Goal: Task Accomplishment & Management: Manage account settings

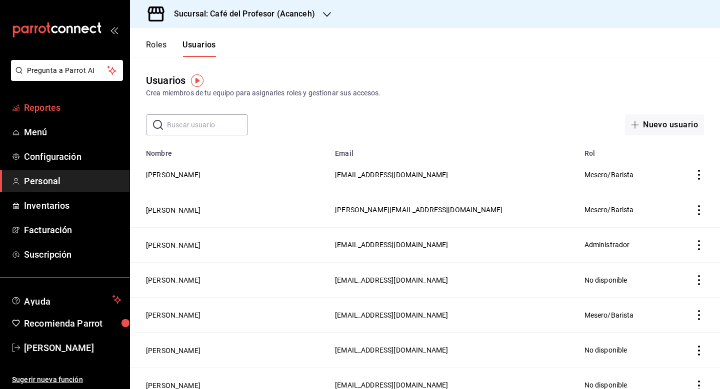
click at [71, 116] on link "Reportes" at bounding box center [64, 107] width 129 height 21
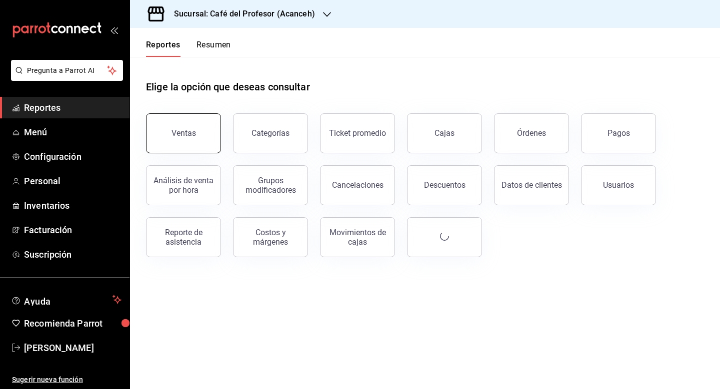
click at [206, 134] on button "Ventas" at bounding box center [183, 133] width 75 height 40
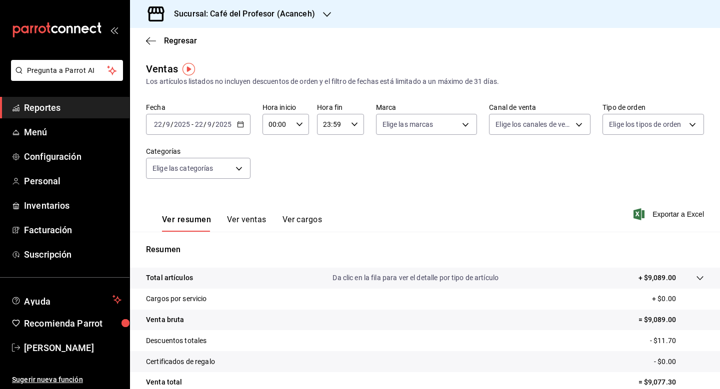
click at [240, 128] on div "[DATE] [DATE] - [DATE] [DATE]" at bounding box center [198, 124] width 104 height 21
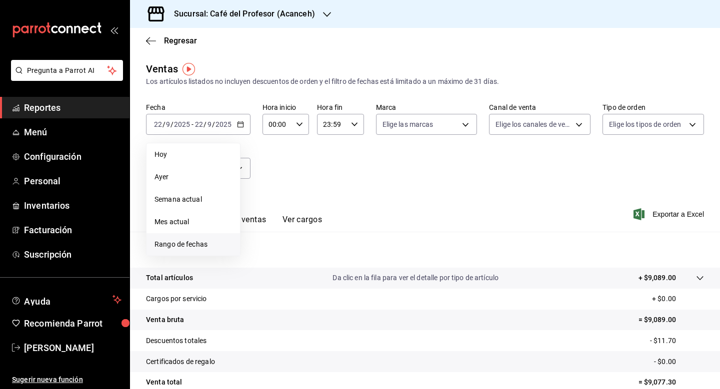
click at [192, 244] on span "Rango de fechas" at bounding box center [192, 244] width 77 height 10
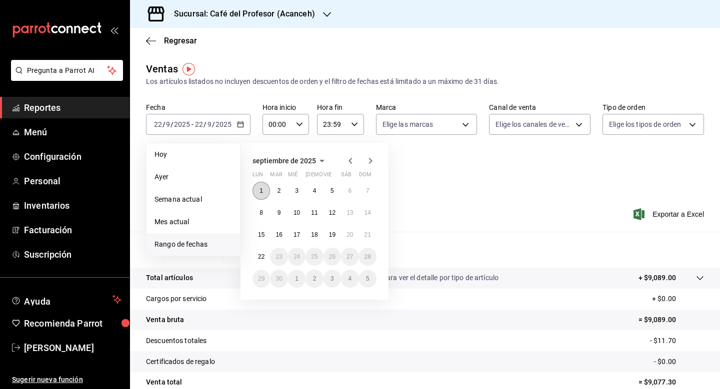
click at [259, 194] on abbr "1" at bounding box center [260, 190] width 3 height 7
click at [370, 236] on abbr "21" at bounding box center [367, 234] width 6 height 7
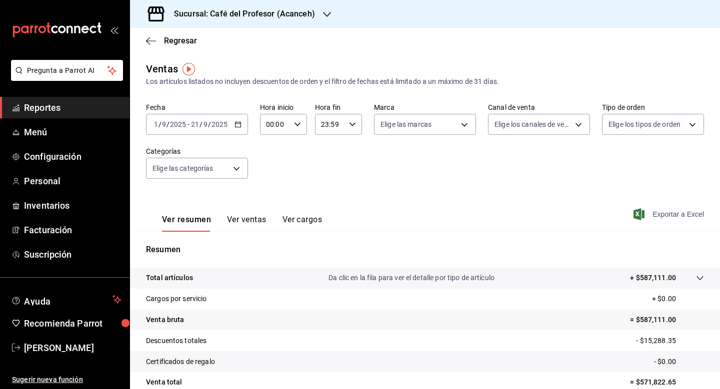
click at [657, 213] on span "Exportar a Excel" at bounding box center [669, 214] width 68 height 12
click at [46, 136] on span "Menú" at bounding box center [72, 131] width 97 height 13
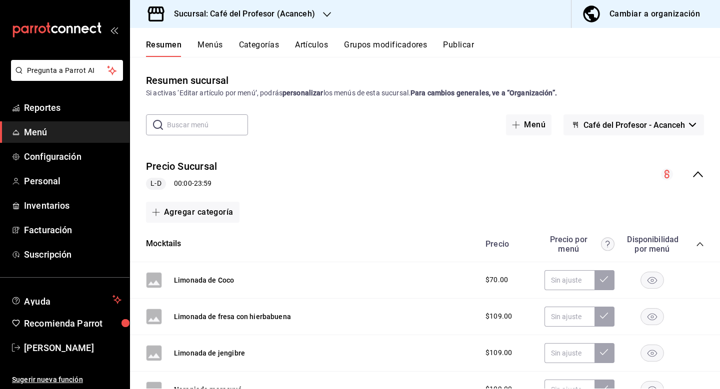
click at [258, 47] on button "Categorías" at bounding box center [259, 48] width 40 height 17
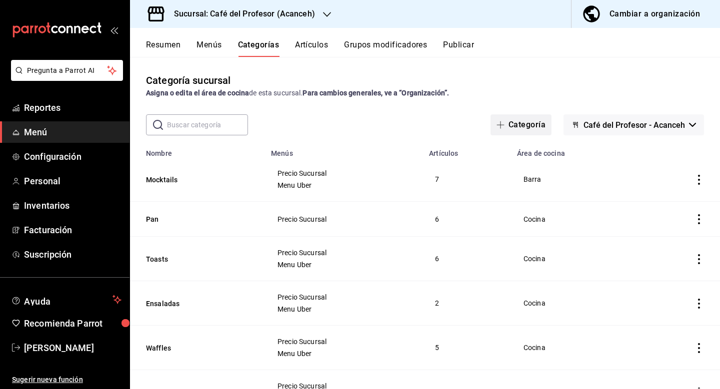
click at [526, 128] on button "Categoría" at bounding box center [520, 124] width 61 height 21
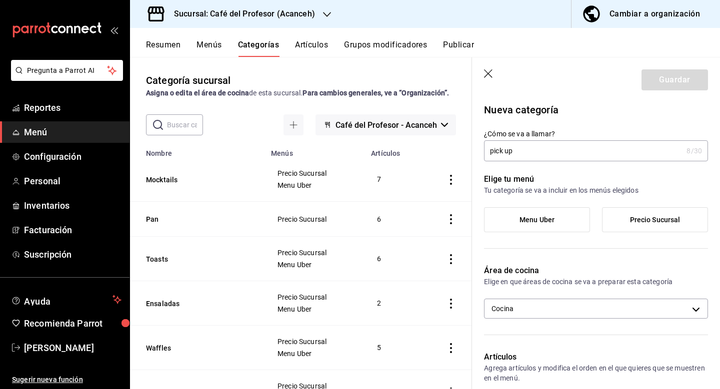
click at [494, 153] on input "pick up" at bounding box center [583, 151] width 198 height 20
type input "Pick up"
click at [634, 223] on span "Precio Sucursal" at bounding box center [655, 220] width 50 height 8
click at [0, 0] on input "Precio Sucursal" at bounding box center [0, 0] width 0 height 0
click at [555, 223] on label "Menu Uber" at bounding box center [536, 220] width 105 height 24
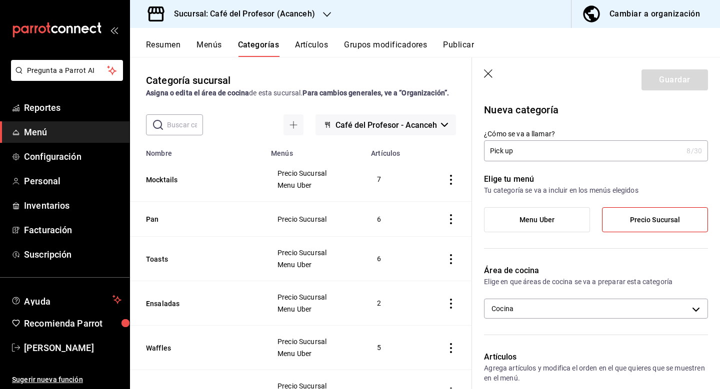
click at [0, 0] on input "Menu Uber" at bounding box center [0, 0] width 0 height 0
click at [583, 225] on label "Menu Uber" at bounding box center [536, 220] width 105 height 24
click at [0, 0] on input "Menu Uber" at bounding box center [0, 0] width 0 height 0
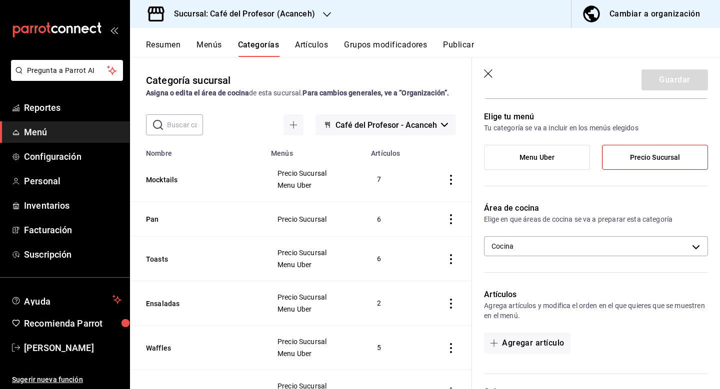
scroll to position [61, 0]
click at [578, 162] on label "Menu Uber" at bounding box center [536, 158] width 105 height 24
click at [0, 0] on input "Menu Uber" at bounding box center [0, 0] width 0 height 0
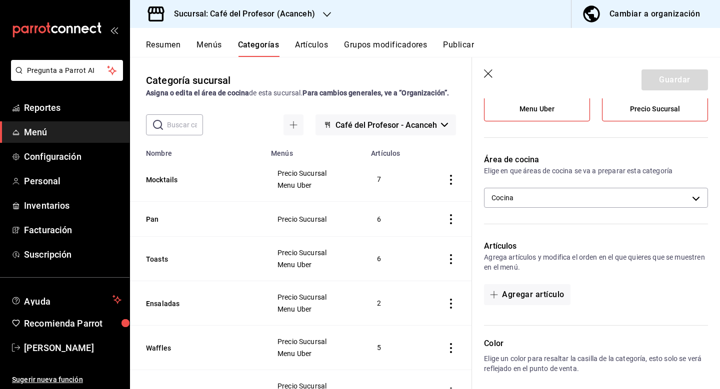
scroll to position [114, 0]
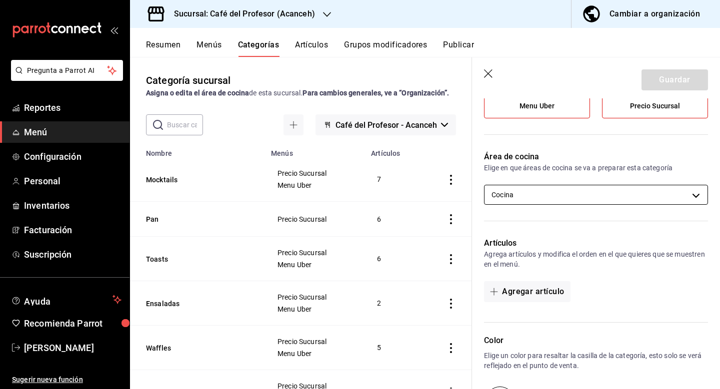
click at [621, 202] on body "Pregunta a Parrot AI Reportes Menú Configuración Personal Inventarios Facturaci…" at bounding box center [360, 194] width 720 height 389
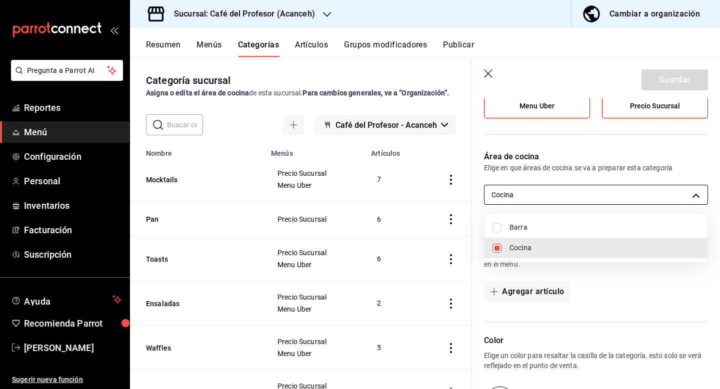
click at [621, 202] on div at bounding box center [360, 194] width 720 height 389
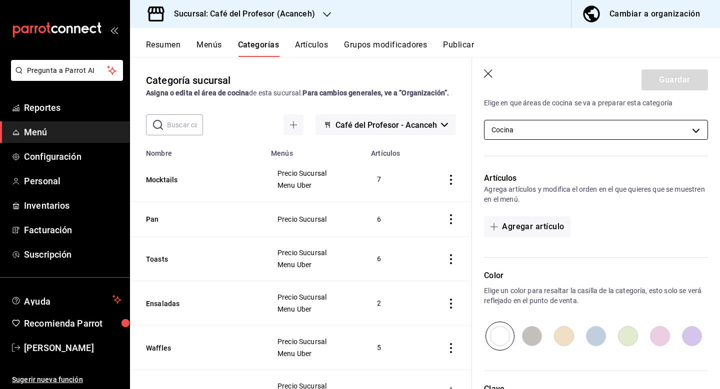
scroll to position [179, 0]
click at [546, 230] on button "Agregar artículo" at bounding box center [527, 226] width 86 height 21
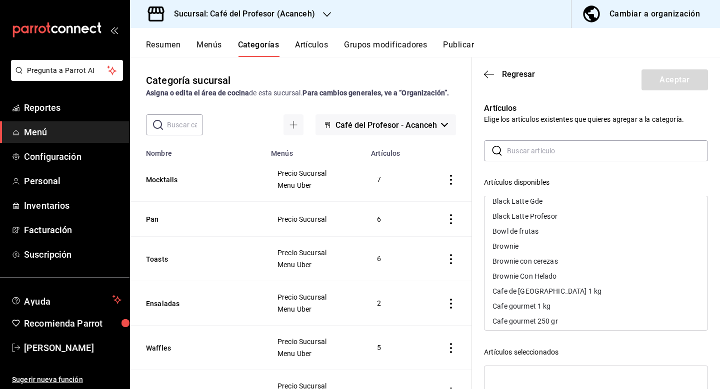
scroll to position [0, 0]
click at [497, 76] on span "Regresar" at bounding box center [509, 73] width 51 height 9
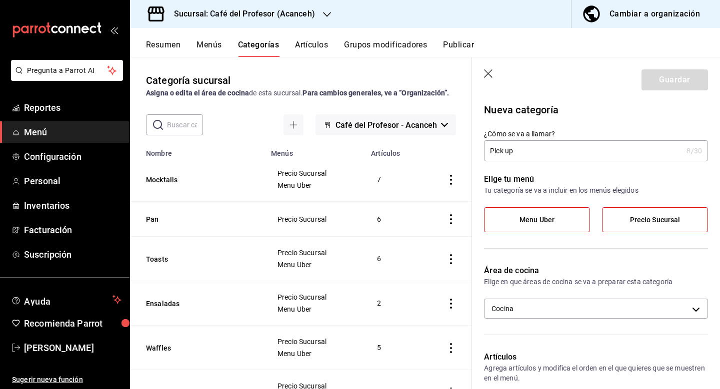
click at [564, 220] on label "Menu Uber" at bounding box center [536, 220] width 105 height 24
click at [0, 0] on input "Menu Uber" at bounding box center [0, 0] width 0 height 0
click at [547, 284] on p "Elige en que áreas de cocina se va a preparar esta categoría" at bounding box center [596, 282] width 224 height 10
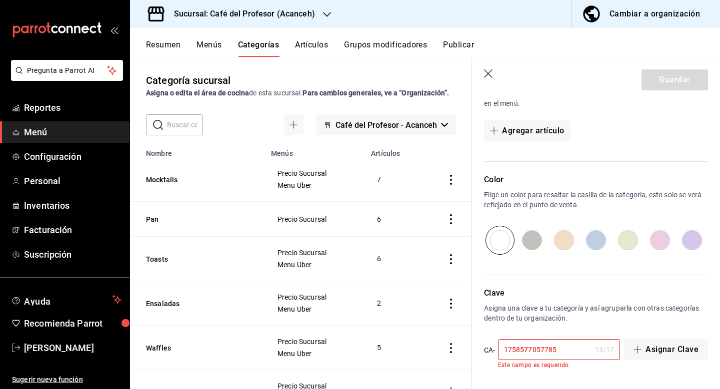
scroll to position [274, 0]
click at [486, 76] on icon "button" at bounding box center [489, 74] width 10 height 10
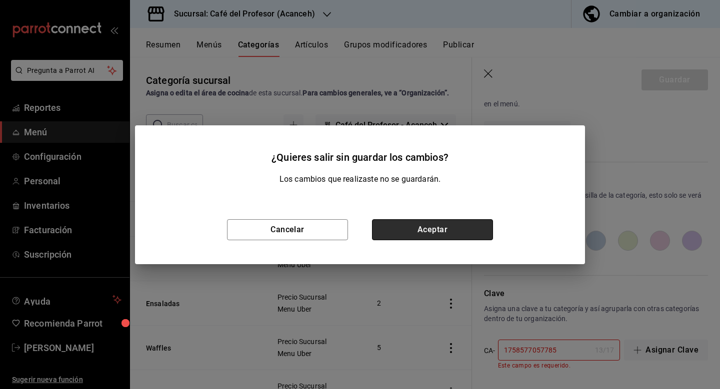
click at [440, 237] on button "Aceptar" at bounding box center [432, 229] width 121 height 21
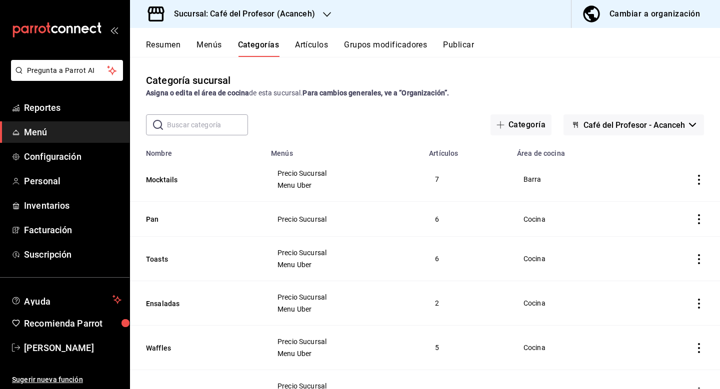
click at [323, 44] on button "Artículos" at bounding box center [311, 48] width 33 height 17
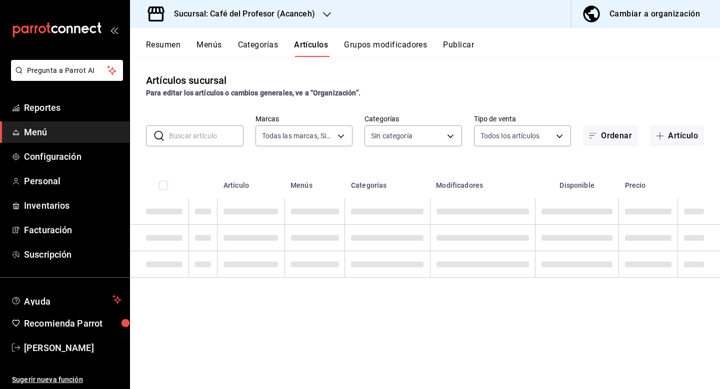
type input "c1a8b8e6-187f-497f-b24d-8667d510d931"
type input "287941b6-0598-490c-9fb6-63fb84a2c712,be1aaab9-5d27-4a8f-bb00-7802963417c0,4d75f…"
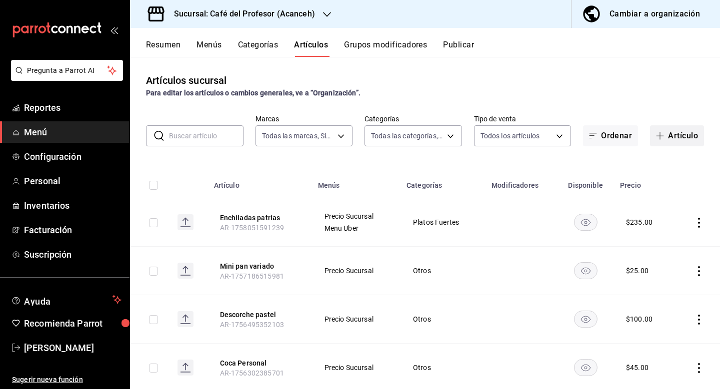
click at [677, 139] on button "Artículo" at bounding box center [677, 135] width 54 height 21
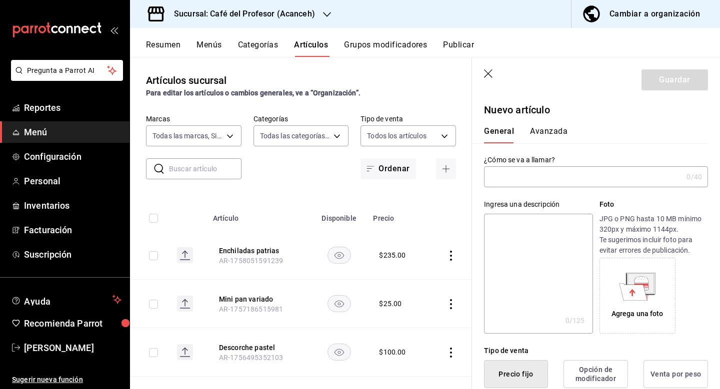
click at [519, 180] on input "text" at bounding box center [583, 177] width 198 height 20
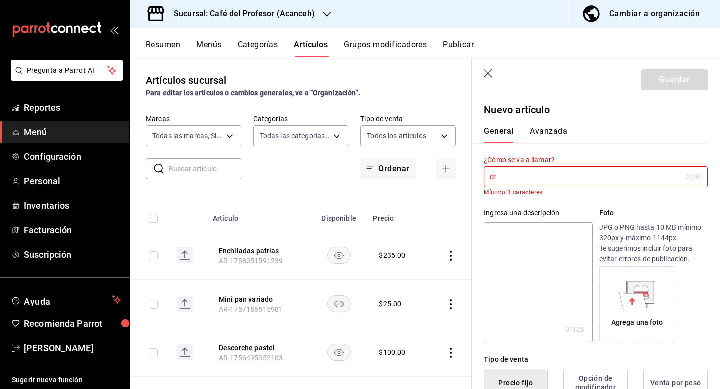
type input "c"
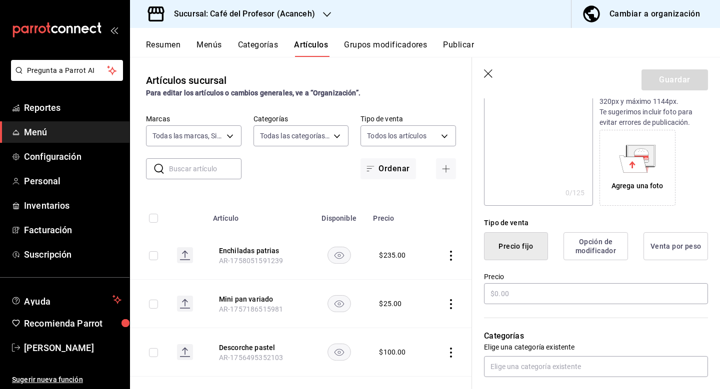
scroll to position [149, 0]
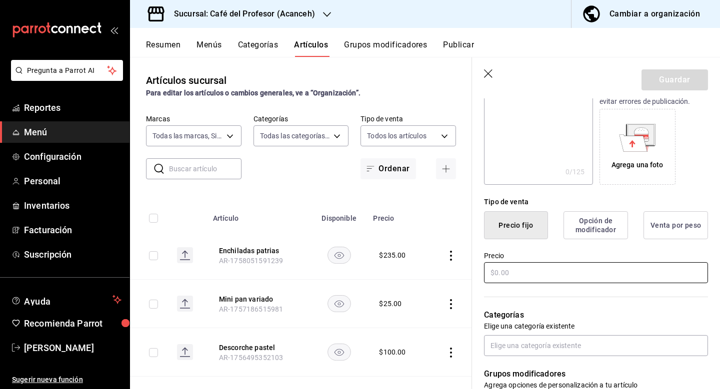
type input "Croissant del profesor"
click at [544, 277] on input "text" at bounding box center [596, 272] width 224 height 21
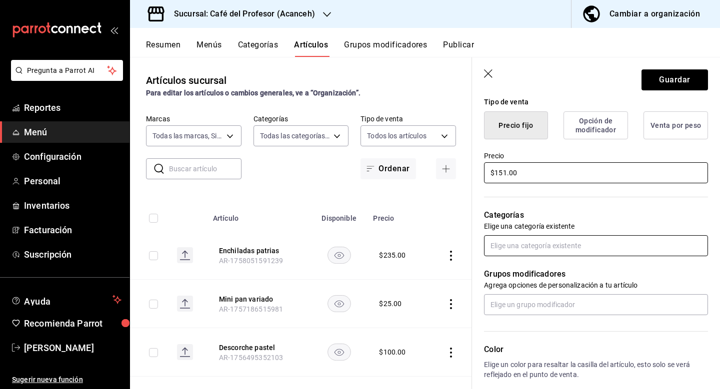
scroll to position [225, 0]
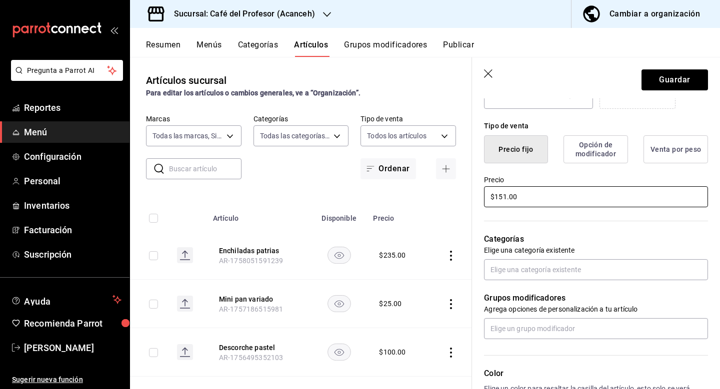
click at [525, 197] on input "$151.00" at bounding box center [596, 196] width 224 height 21
type input "$151.85"
click at [659, 82] on button "Guardar" at bounding box center [674, 79] width 66 height 21
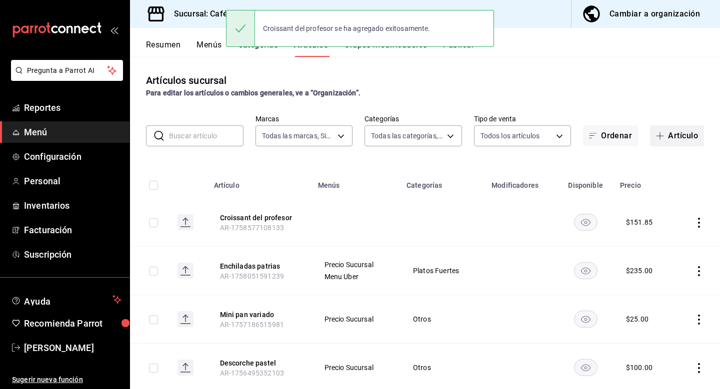
click at [680, 144] on button "Artículo" at bounding box center [677, 135] width 54 height 21
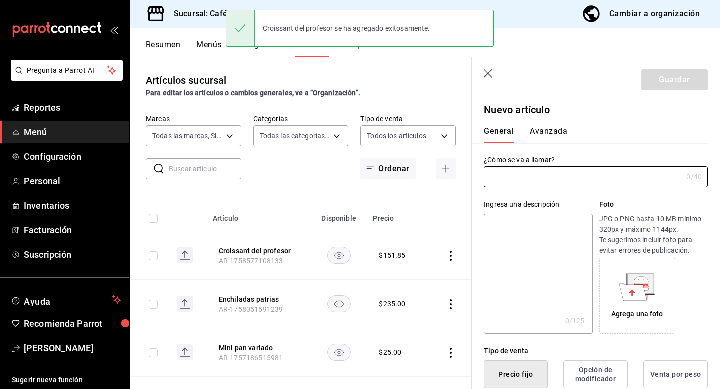
type input "AR-1758578568100"
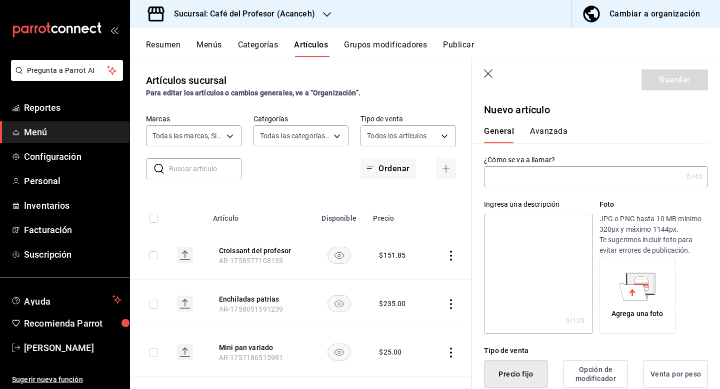
click at [558, 181] on input "text" at bounding box center [583, 177] width 198 height 20
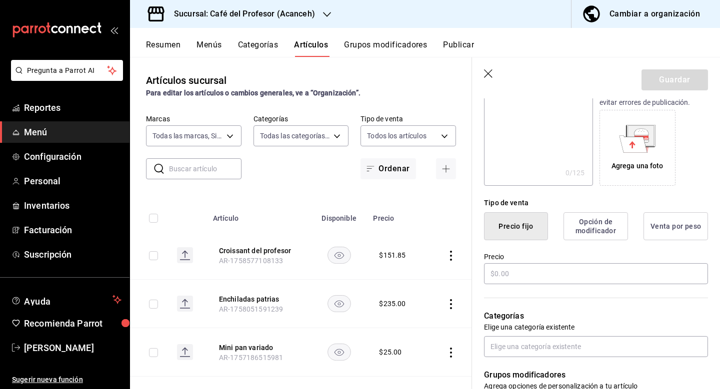
scroll to position [150, 0]
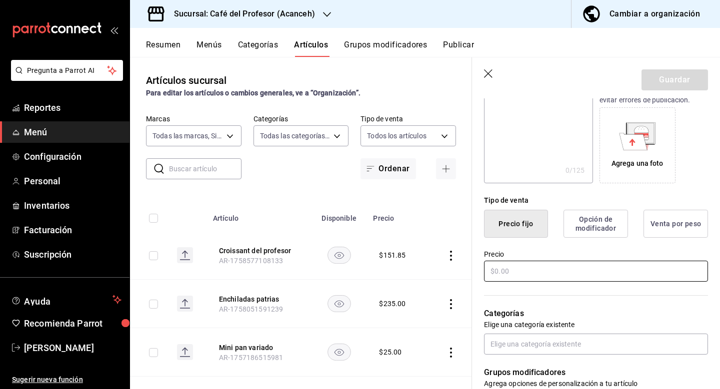
type input "Chapata roast beef"
click at [523, 269] on input "text" at bounding box center [596, 271] width 224 height 21
type input "$168.01"
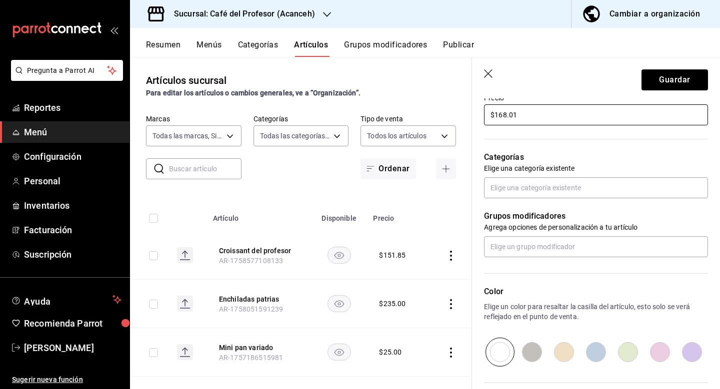
scroll to position [323, 0]
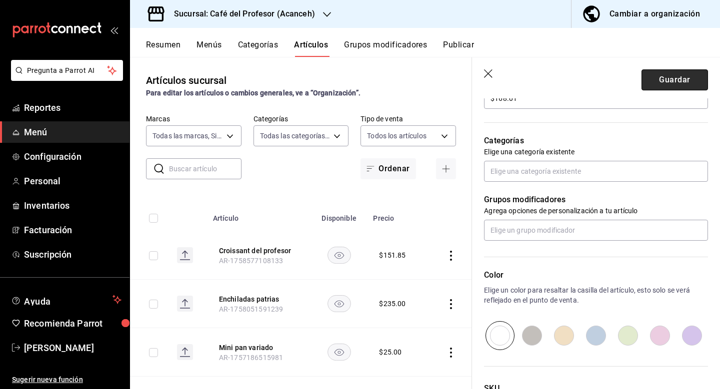
click at [661, 84] on button "Guardar" at bounding box center [674, 79] width 66 height 21
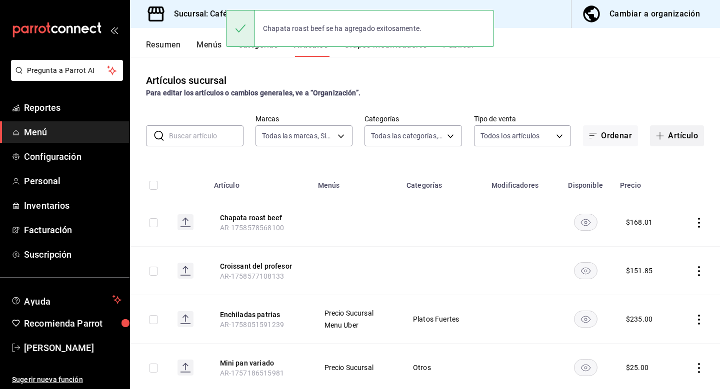
click at [676, 141] on button "Artículo" at bounding box center [677, 135] width 54 height 21
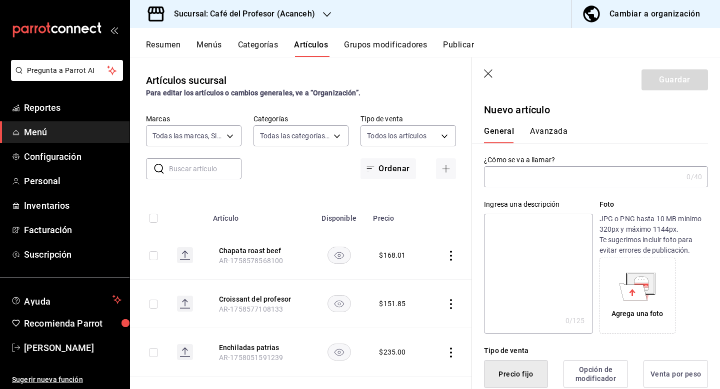
click at [571, 182] on input "text" at bounding box center [583, 177] width 198 height 20
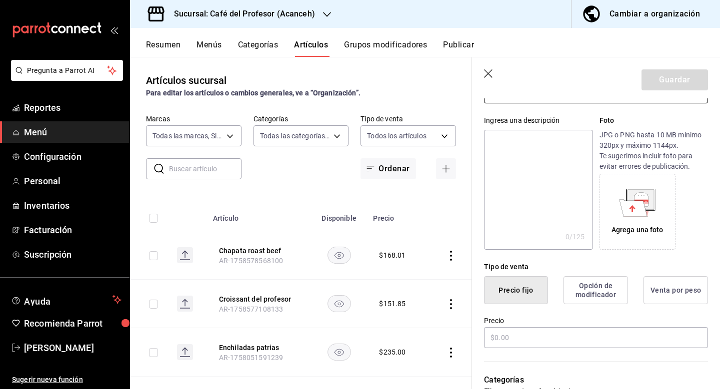
scroll to position [89, 0]
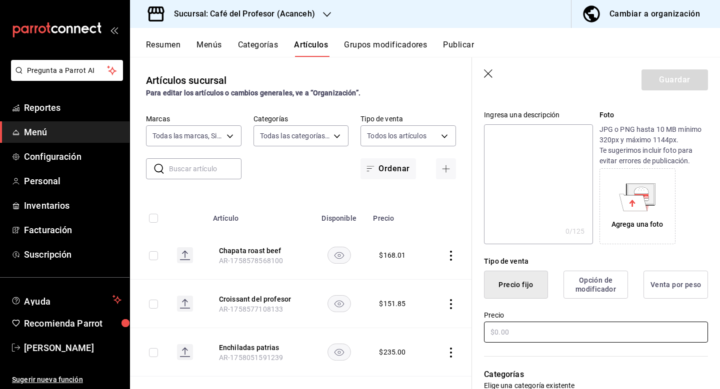
type input "Focaccia carnes frias"
click at [567, 330] on input "text" at bounding box center [596, 332] width 224 height 21
type input "$158.80"
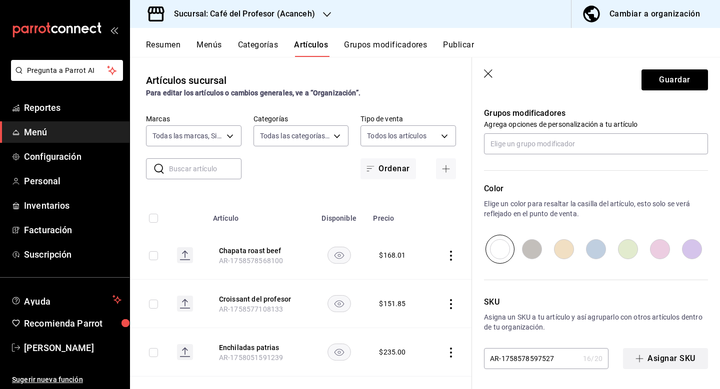
scroll to position [410, 0]
click at [675, 85] on button "Guardar" at bounding box center [674, 79] width 66 height 21
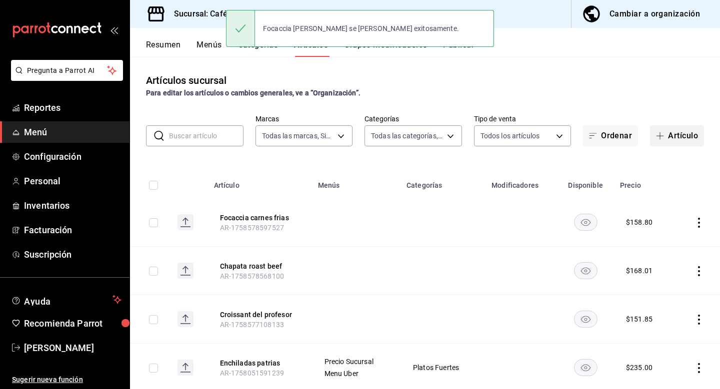
click at [668, 127] on button "Artículo" at bounding box center [677, 135] width 54 height 21
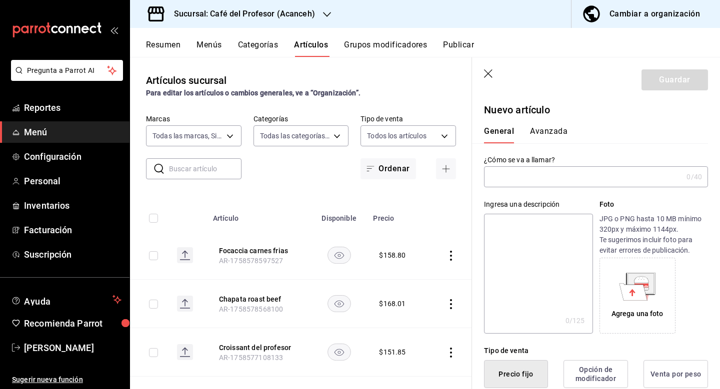
type input "AR-1758578624603"
click at [518, 184] on input "text" at bounding box center [583, 177] width 198 height 20
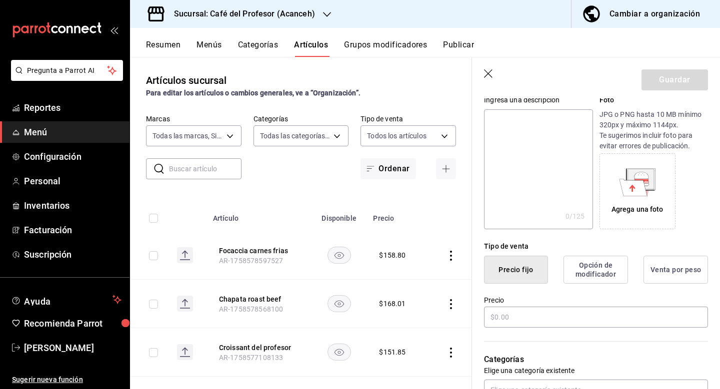
scroll to position [117, 0]
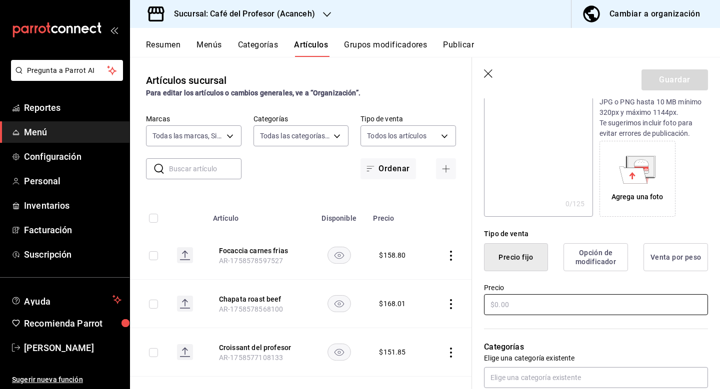
type input "Focaccia española"
click at [526, 300] on input "text" at bounding box center [596, 304] width 224 height 21
type input "$146.39"
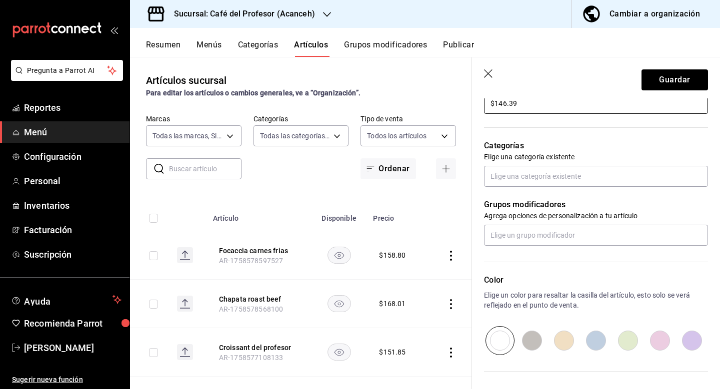
scroll to position [320, 0]
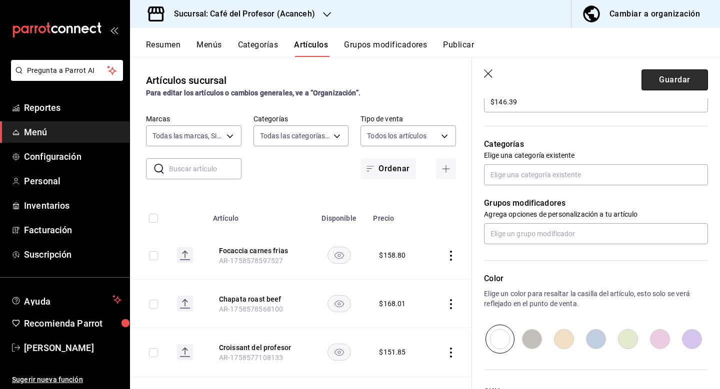
click at [676, 78] on button "Guardar" at bounding box center [674, 79] width 66 height 21
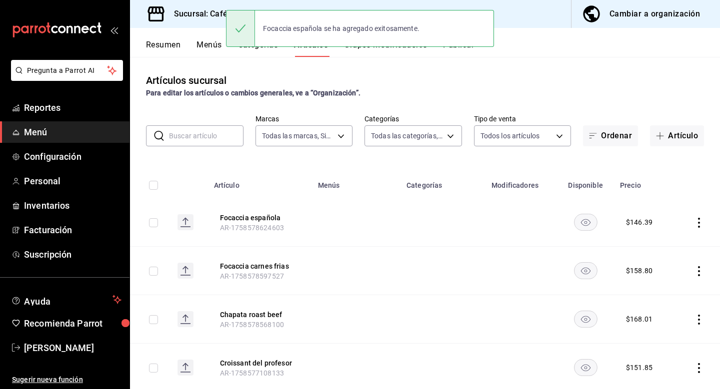
click at [263, 48] on div "Focaccia española se ha agregado exitosamente." at bounding box center [360, 28] width 268 height 43
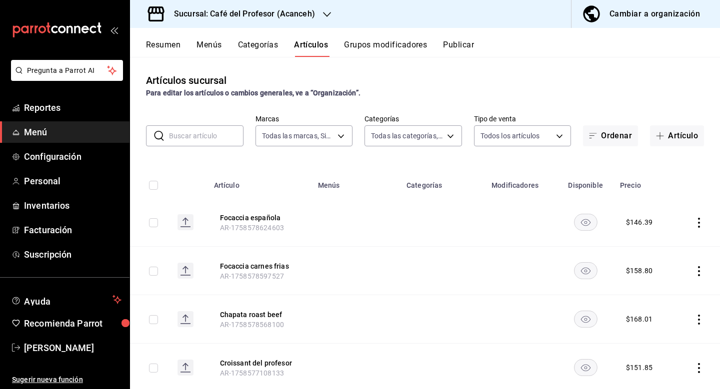
click at [253, 47] on button "Categorías" at bounding box center [258, 48] width 40 height 17
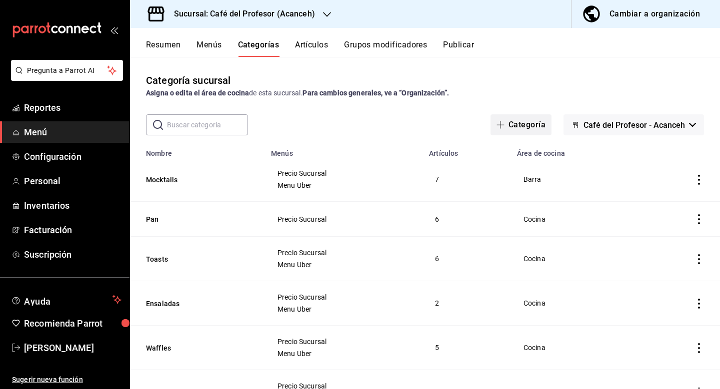
click at [540, 125] on button "Categoría" at bounding box center [520, 124] width 61 height 21
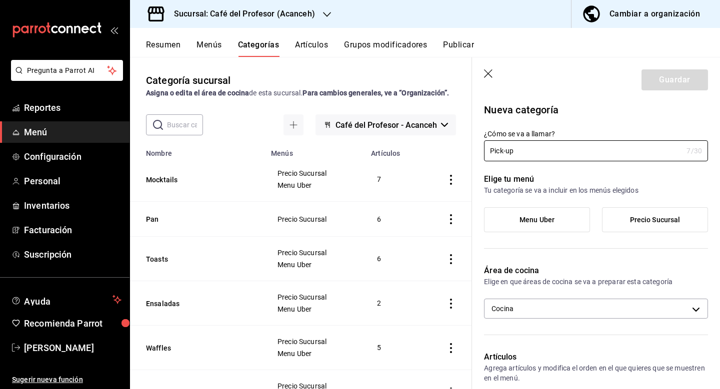
type input "Pick-up"
click at [630, 222] on span "Precio Sucursal" at bounding box center [655, 220] width 50 height 8
click at [0, 0] on input "Precio Sucursal" at bounding box center [0, 0] width 0 height 0
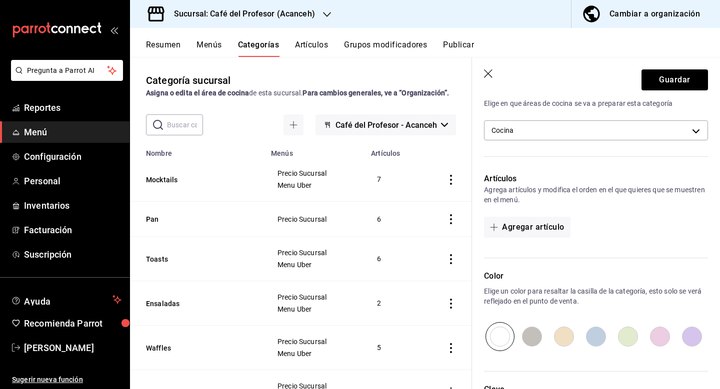
scroll to position [179, 0]
click at [542, 227] on button "Agregar artículo" at bounding box center [527, 226] width 86 height 21
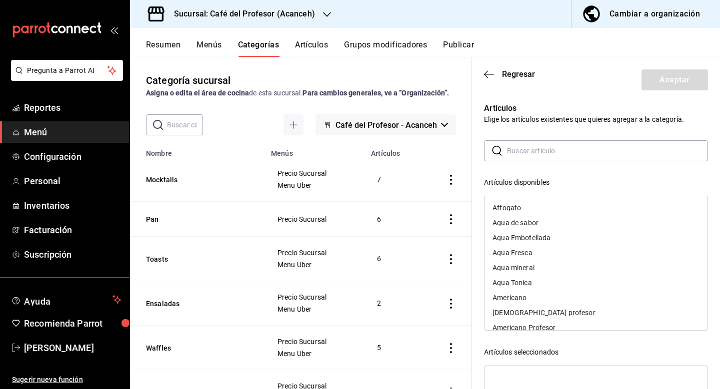
click at [539, 155] on input "text" at bounding box center [607, 151] width 201 height 20
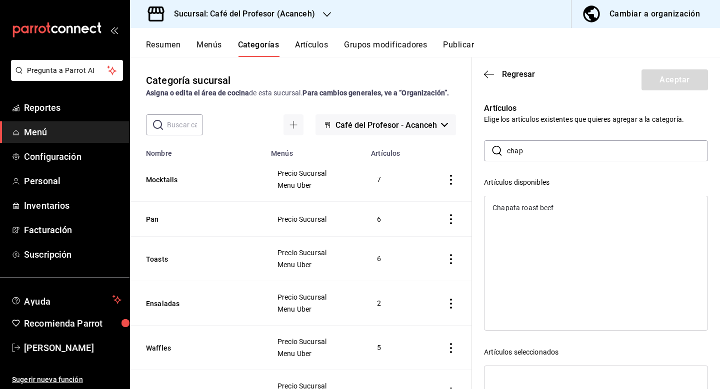
drag, startPoint x: 539, startPoint y: 155, endPoint x: 540, endPoint y: 210, distance: 55.0
click at [540, 210] on div "Chapata roast beef" at bounding box center [522, 207] width 61 height 7
click at [548, 155] on input "chap" at bounding box center [607, 151] width 201 height 20
type input "c"
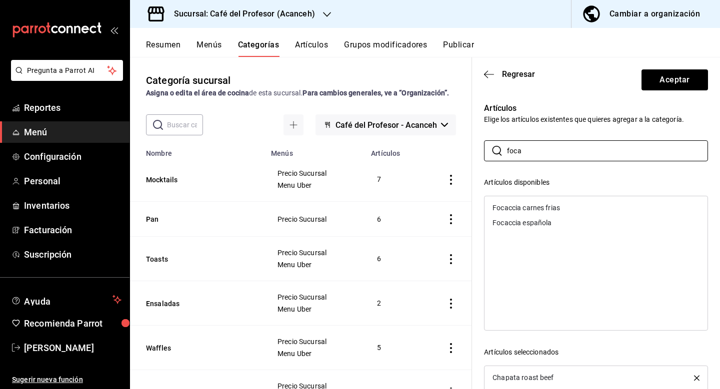
click at [552, 211] on div "Focaccia carnes frias" at bounding box center [595, 207] width 223 height 15
click at [551, 207] on div "Focaccia española" at bounding box center [521, 207] width 59 height 7
click at [550, 155] on input "foca" at bounding box center [607, 151] width 201 height 20
type input "f"
type input "crois"
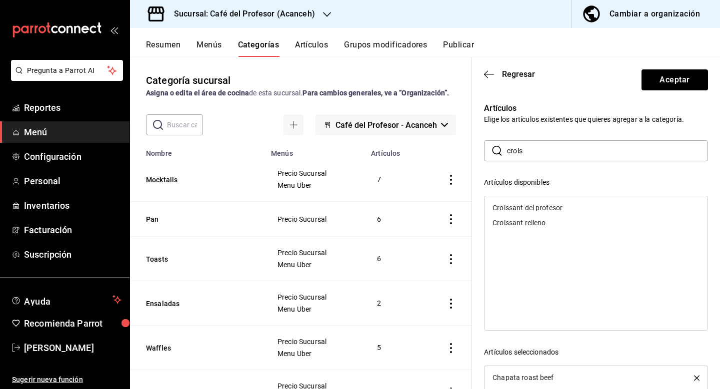
click at [557, 206] on div "Croissant del profesor" at bounding box center [527, 207] width 70 height 7
click at [588, 128] on div "Artículos Elige los artículos existentes que quieres agregar a la categoría. ​ …" at bounding box center [590, 293] width 236 height 407
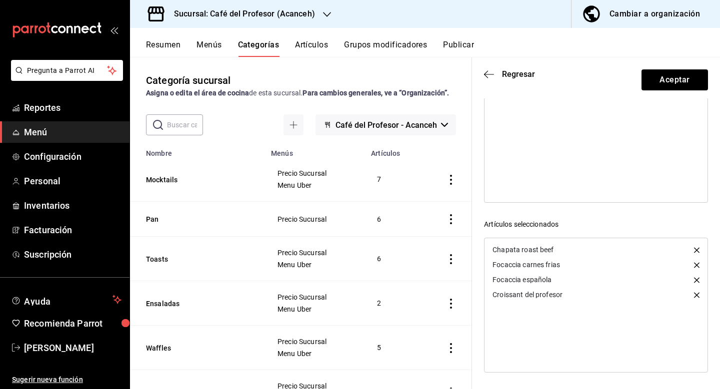
scroll to position [128, 0]
click at [675, 83] on button "Aceptar" at bounding box center [674, 79] width 66 height 21
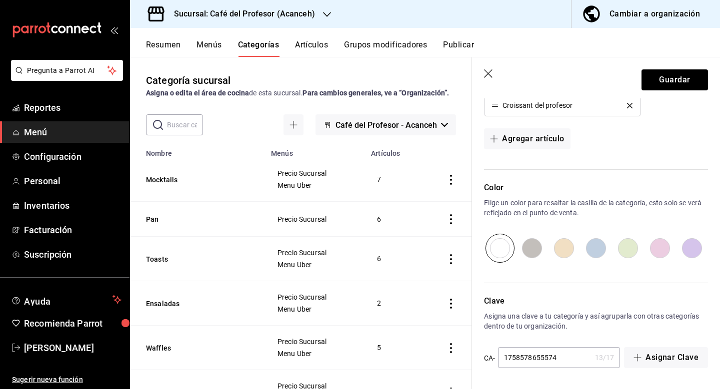
scroll to position [365, 0]
click at [669, 81] on button "Guardar" at bounding box center [674, 79] width 66 height 21
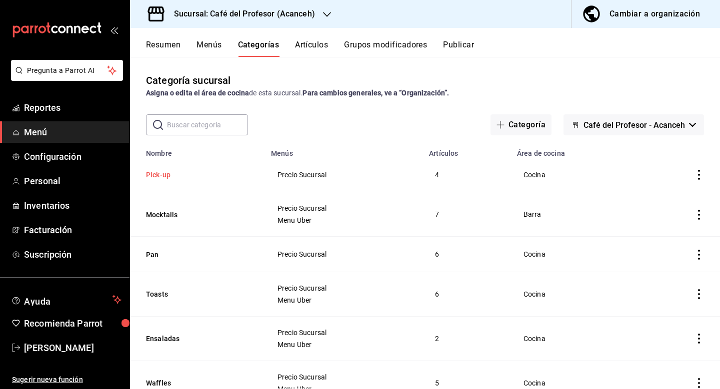
click at [154, 176] on button "Pick-up" at bounding box center [196, 175] width 100 height 10
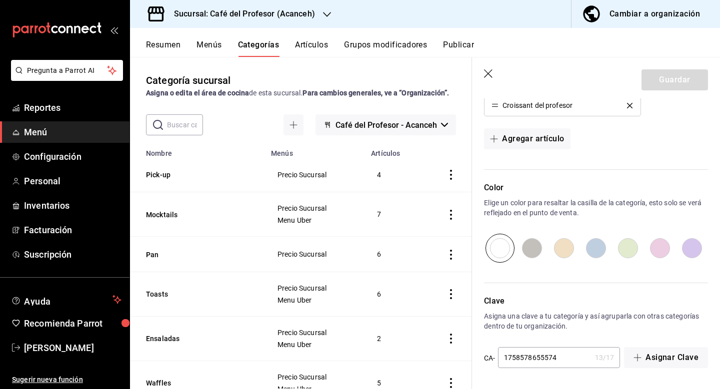
scroll to position [365, 0]
click at [324, 46] on button "Artículos" at bounding box center [311, 48] width 33 height 17
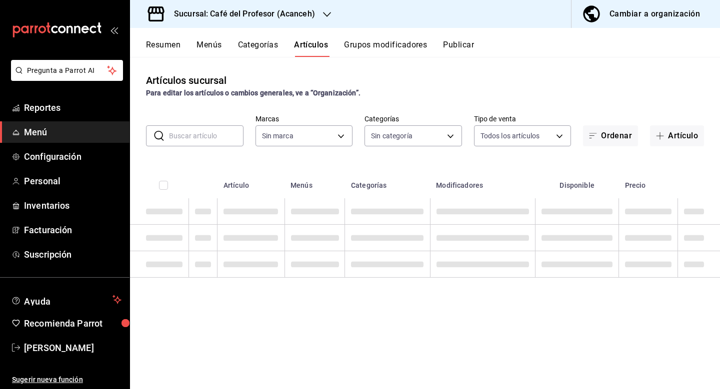
type input "c1a8b8e6-187f-497f-b24d-8667d510d931"
type input "4305b257-4ed0-4a91-825b-ae0a7ac471fc,287941b6-0598-490c-9fb6-63fb84a2c712,be1aa…"
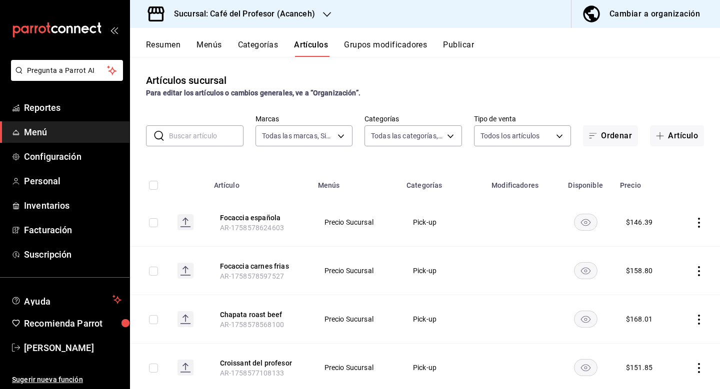
click at [393, 49] on button "Grupos modificadores" at bounding box center [385, 48] width 83 height 17
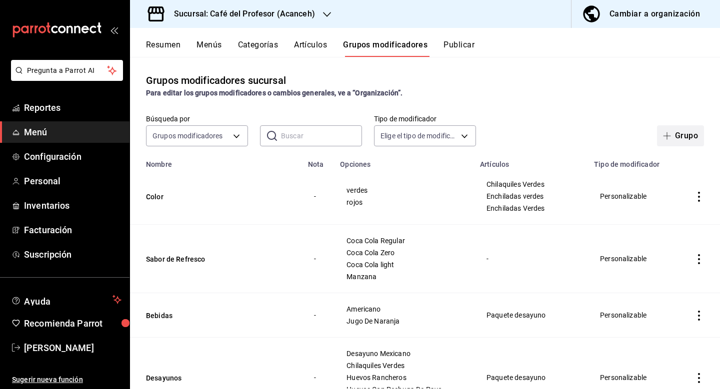
click at [670, 140] on button "Grupo" at bounding box center [680, 135] width 47 height 21
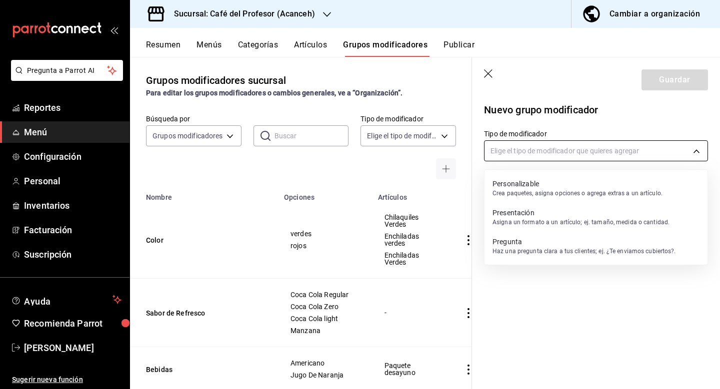
click at [509, 155] on body "Pregunta a Parrot AI Reportes Menú Configuración Personal Inventarios Facturaci…" at bounding box center [360, 194] width 720 height 389
click at [554, 250] on p "Haz una pregunta clara a tus clientes; ej. ¿Te enviamos cubiertos?." at bounding box center [583, 251] width 183 height 9
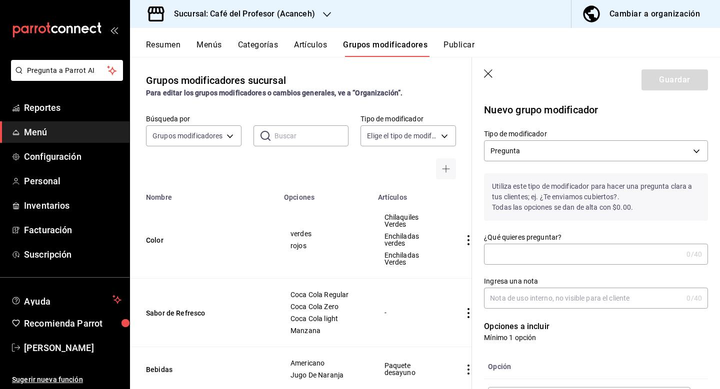
click at [547, 250] on input "¿Qué quieres preguntar?" at bounding box center [583, 254] width 198 height 20
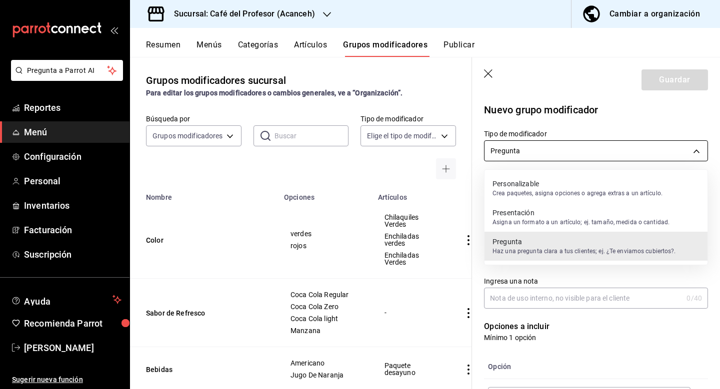
click at [650, 151] on body "Pregunta a Parrot AI Reportes Menú Configuración Personal Inventarios Facturaci…" at bounding box center [360, 194] width 720 height 389
click at [623, 343] on div at bounding box center [360, 194] width 720 height 389
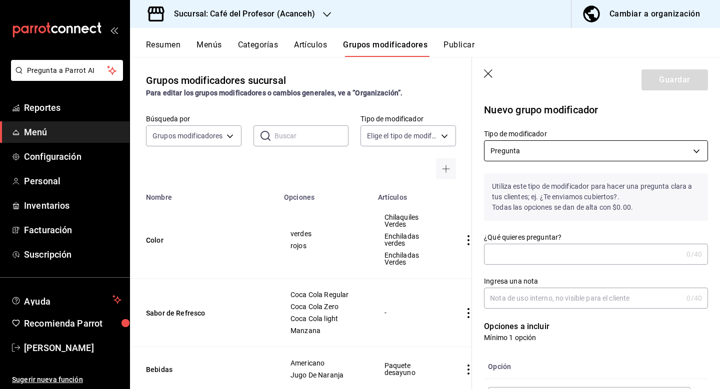
click at [656, 145] on body "Pregunta a Parrot AI Reportes Menú Configuración Personal Inventarios Facturaci…" at bounding box center [360, 194] width 720 height 389
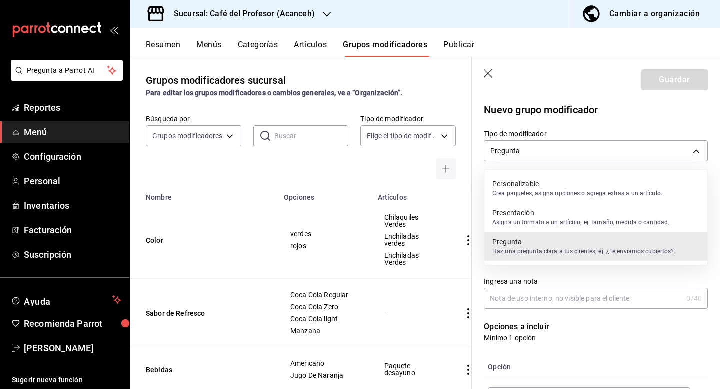
click at [617, 182] on p "Personalizable" at bounding box center [577, 184] width 170 height 10
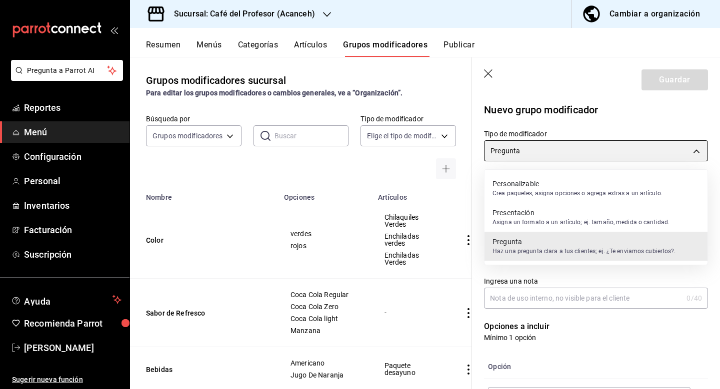
type input "CUSTOMIZABLE"
checkbox input "false"
type input "0"
type input "1758578782328"
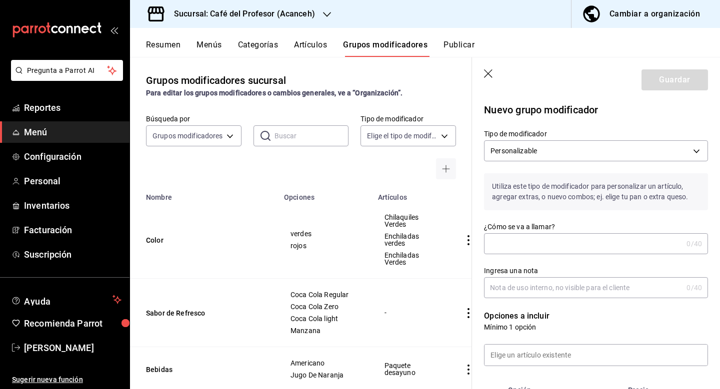
click at [582, 249] on input "¿Cómo se va a llamar?" at bounding box center [583, 244] width 198 height 20
type input "consumo"
click at [581, 151] on body "Pregunta a Parrot AI Reportes Menú Configuración Personal Inventarios Facturaci…" at bounding box center [360, 194] width 720 height 389
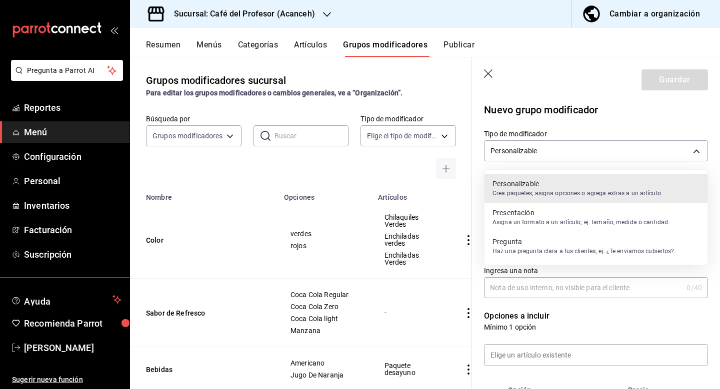
click at [574, 250] on p "Haz una pregunta clara a tus clientes; ej. ¿Te enviamos cubiertos?." at bounding box center [583, 251] width 183 height 9
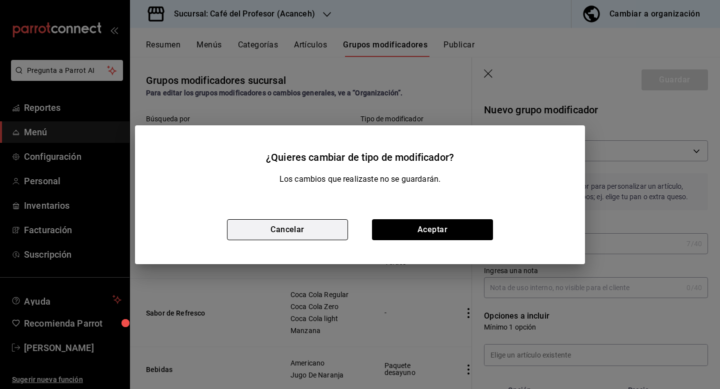
click at [347, 229] on button "Cancelar" at bounding box center [287, 229] width 121 height 21
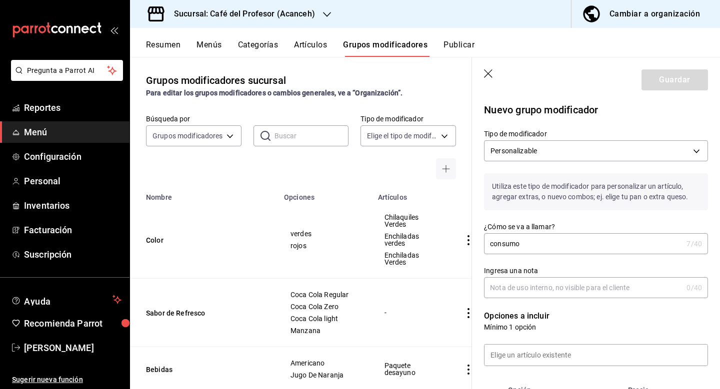
click at [589, 243] on input "consumo" at bounding box center [583, 244] width 198 height 20
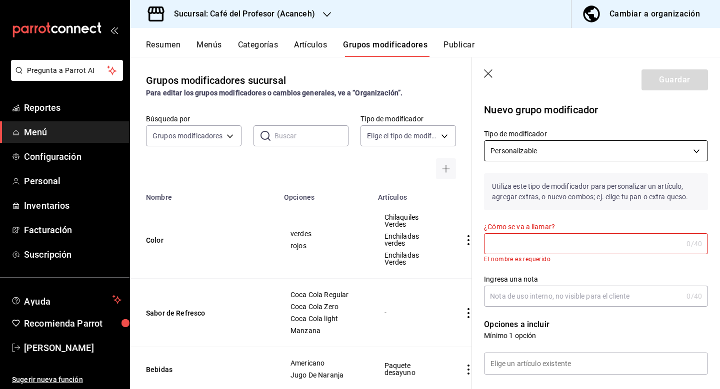
click at [585, 145] on body "Pregunta a Parrot AI Reportes Menú Configuración Personal Inventarios Facturaci…" at bounding box center [360, 194] width 720 height 389
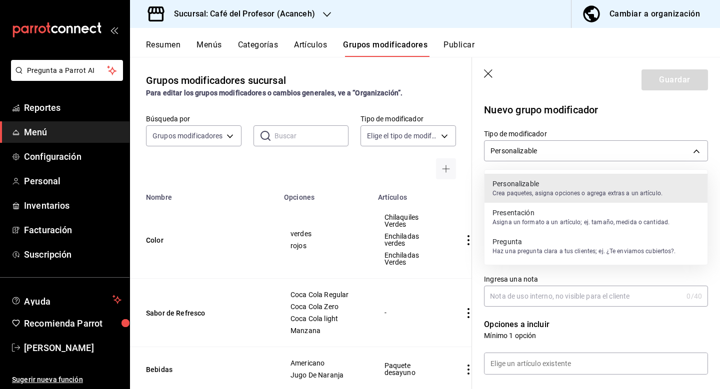
click at [547, 244] on p "Pregunta" at bounding box center [583, 242] width 183 height 10
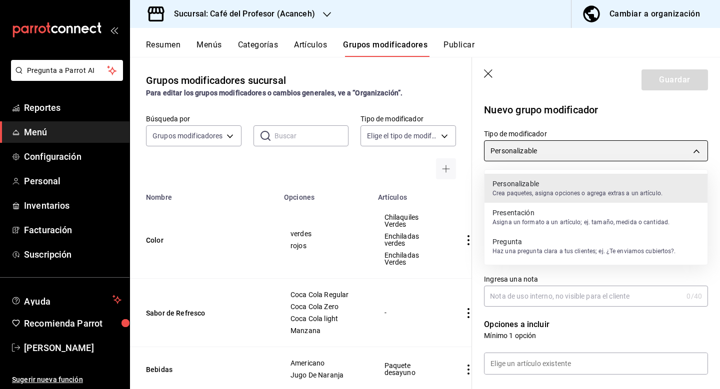
type input "QUESTION"
checkbox input "true"
type input "1"
type input "1758578807397"
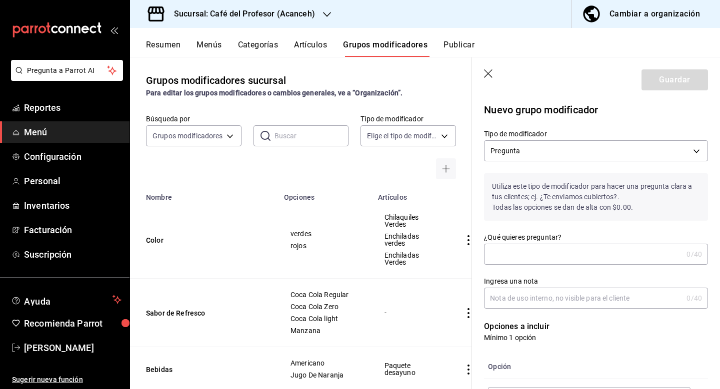
click at [561, 252] on input "¿Qué quieres preguntar?" at bounding box center [583, 254] width 198 height 20
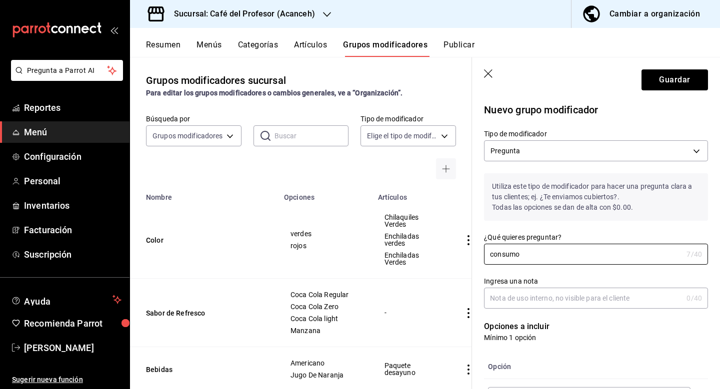
type input "consumo"
click at [541, 301] on input "Ingresa una nota" at bounding box center [583, 298] width 198 height 20
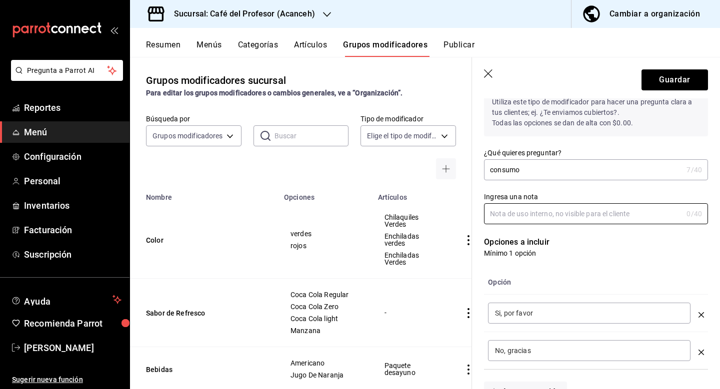
scroll to position [87, 0]
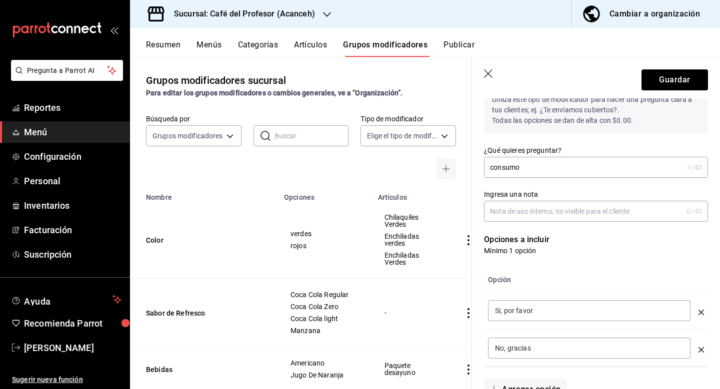
click at [546, 310] on input "Si, por favor" at bounding box center [589, 311] width 188 height 10
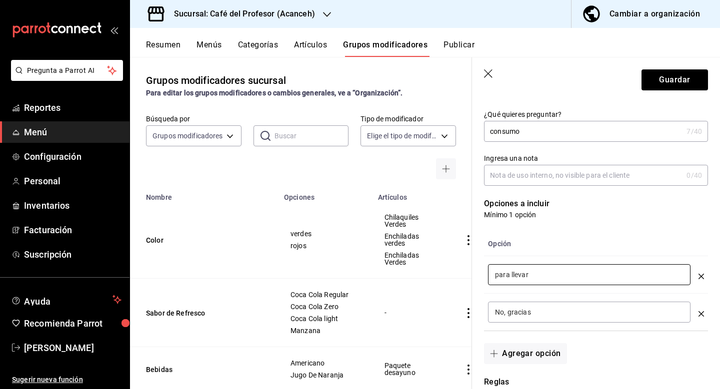
scroll to position [131, 0]
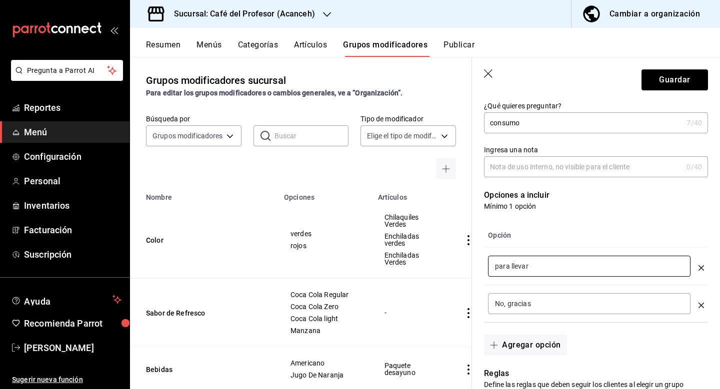
type input "para llevar"
click at [555, 301] on input "No, gracias" at bounding box center [589, 304] width 188 height 10
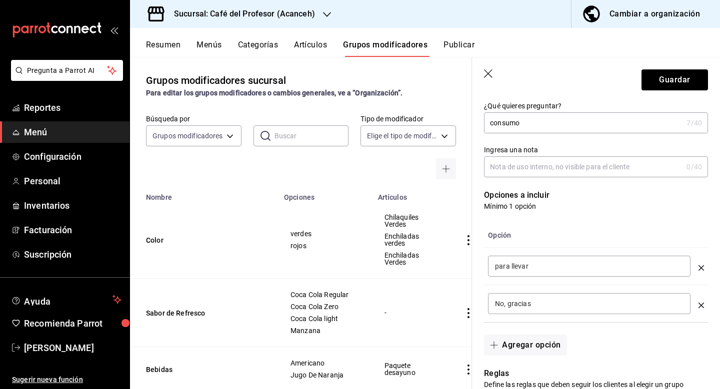
click at [555, 301] on input "No, gracias" at bounding box center [589, 304] width 188 height 10
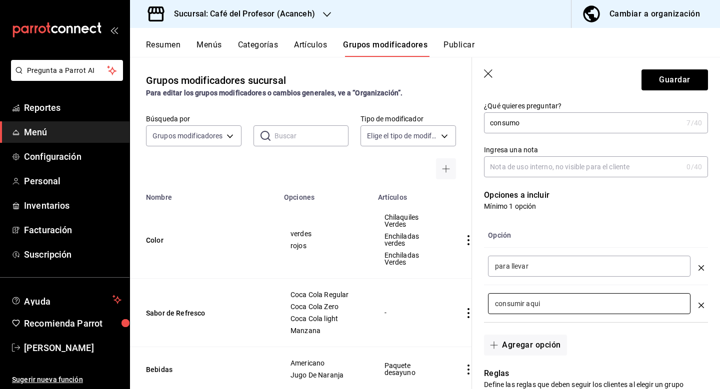
type input "consumir aqui"
click at [630, 339] on div "Agregar opción" at bounding box center [590, 339] width 236 height 33
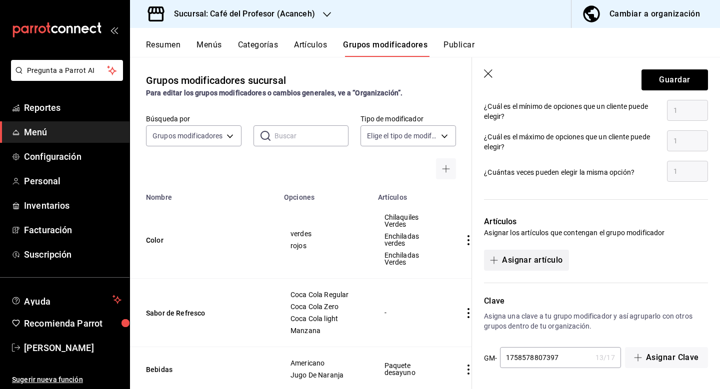
scroll to position [482, 0]
click at [552, 261] on button "Asignar artículo" at bounding box center [526, 260] width 84 height 21
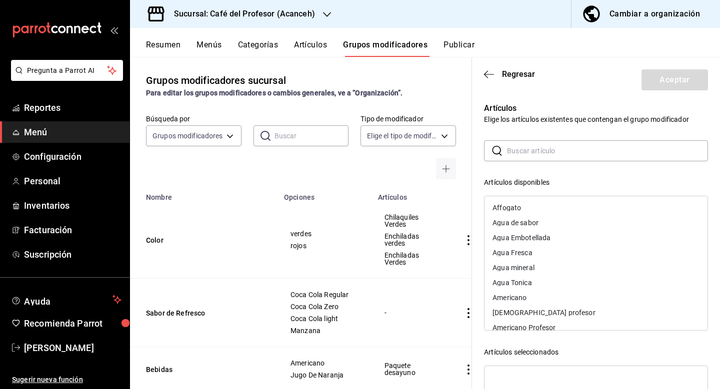
click at [553, 157] on input "text" at bounding box center [607, 151] width 201 height 20
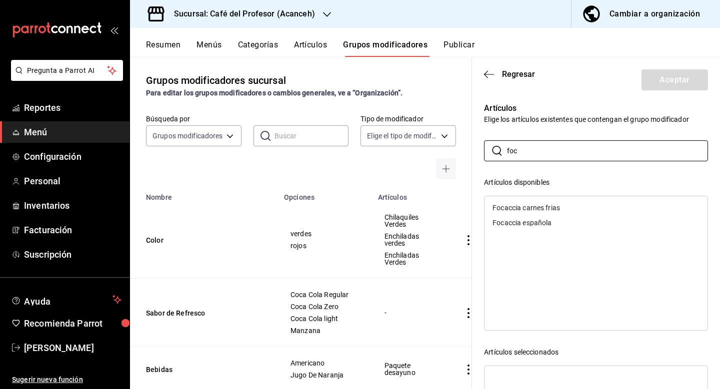
drag, startPoint x: 553, startPoint y: 157, endPoint x: 551, endPoint y: 209, distance: 52.0
click at [551, 209] on div "Focaccia carnes frias" at bounding box center [525, 207] width 67 height 7
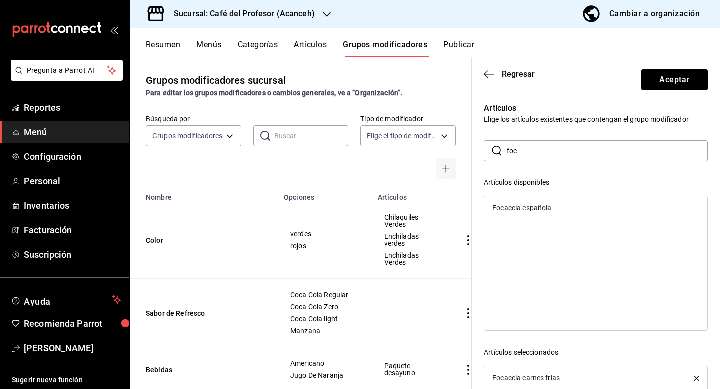
click at [551, 209] on div "Focaccia española" at bounding box center [521, 207] width 59 height 7
click at [541, 156] on input "foc" at bounding box center [607, 151] width 201 height 20
type input "f"
drag, startPoint x: 541, startPoint y: 156, endPoint x: 541, endPoint y: 208, distance: 52.0
click at [541, 208] on div "Croissant del profesor" at bounding box center [527, 207] width 70 height 7
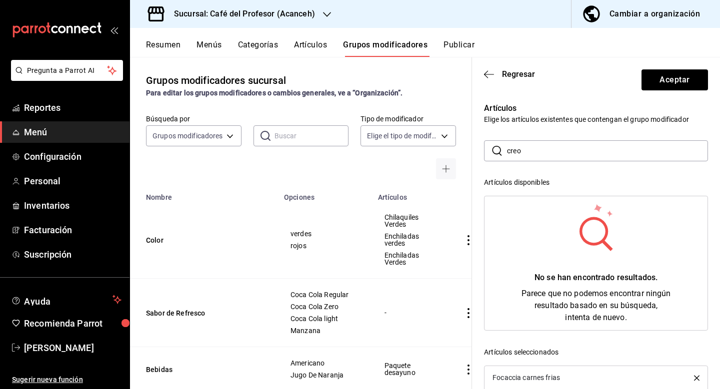
click at [541, 150] on input "creo" at bounding box center [607, 151] width 201 height 20
type input "c"
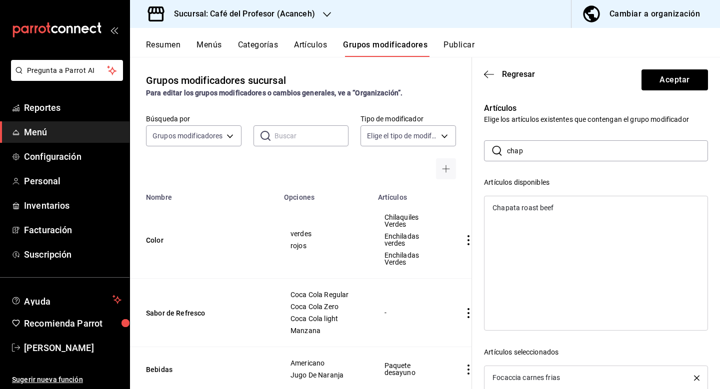
type input "chap"
drag, startPoint x: 541, startPoint y: 150, endPoint x: 530, endPoint y: 211, distance: 61.5
click at [530, 211] on div "Chapata roast beef" at bounding box center [522, 207] width 61 height 7
click at [567, 159] on input "chap" at bounding box center [607, 151] width 201 height 20
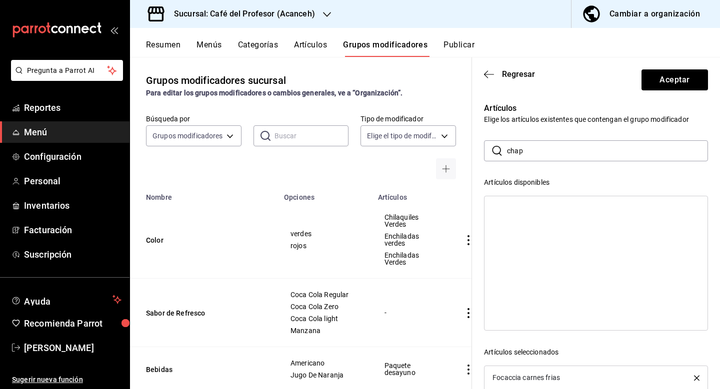
click at [567, 159] on input "chap" at bounding box center [607, 151] width 201 height 20
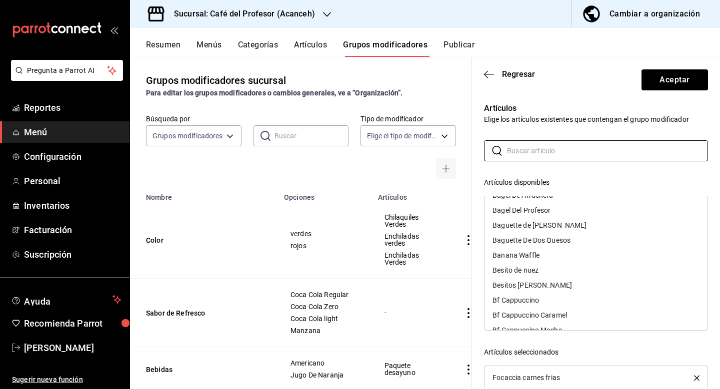
scroll to position [0, 0]
click at [676, 79] on button "Aceptar" at bounding box center [674, 79] width 66 height 21
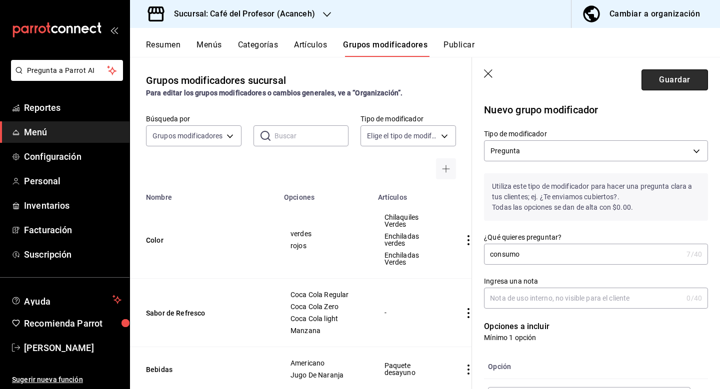
click at [656, 78] on button "Guardar" at bounding box center [674, 79] width 66 height 21
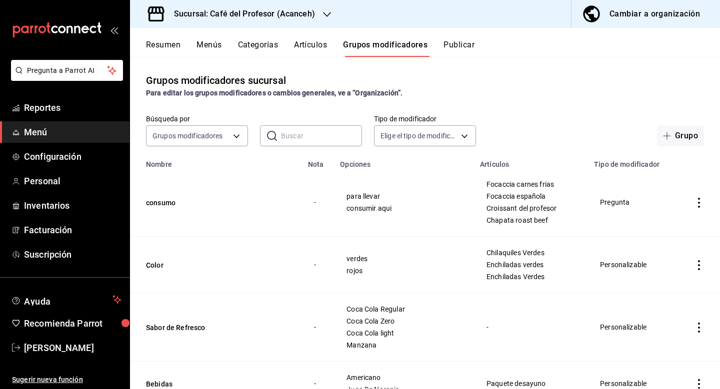
click at [697, 203] on icon "actions" at bounding box center [699, 203] width 10 height 10
click at [663, 263] on span "Eliminar" at bounding box center [668, 267] width 25 height 8
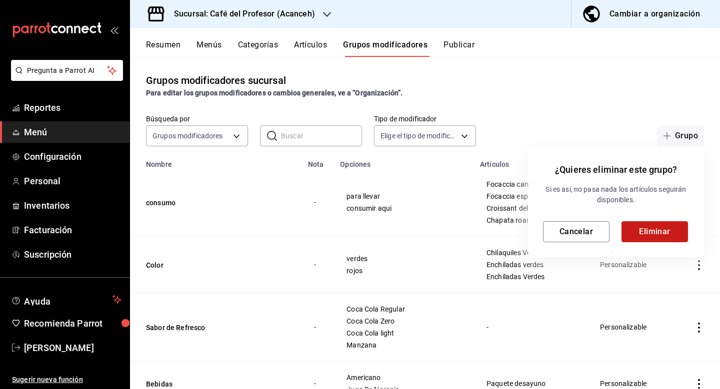
click at [661, 238] on button "Eliminar" at bounding box center [654, 231] width 66 height 21
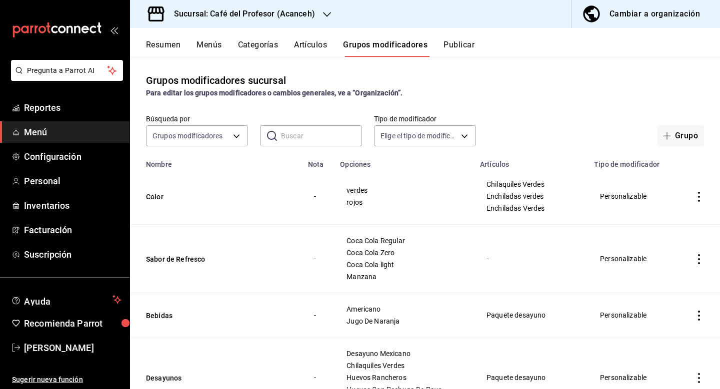
click at [318, 50] on button "Artículos" at bounding box center [310, 48] width 33 height 17
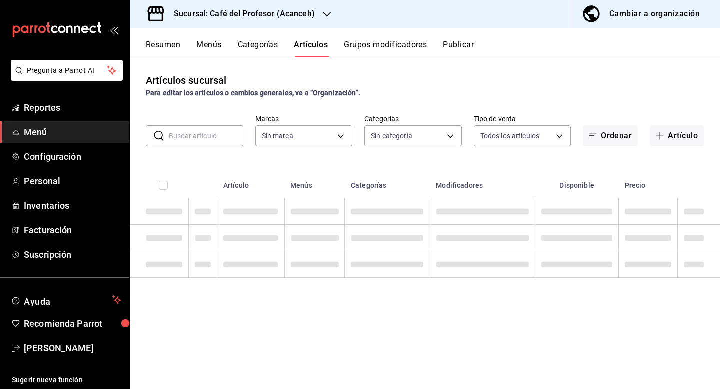
type input "c1a8b8e6-187f-497f-b24d-8667d510d931"
type input "4305b257-4ed0-4a91-825b-ae0a7ac471fc,287941b6-0598-490c-9fb6-63fb84a2c712,be1aa…"
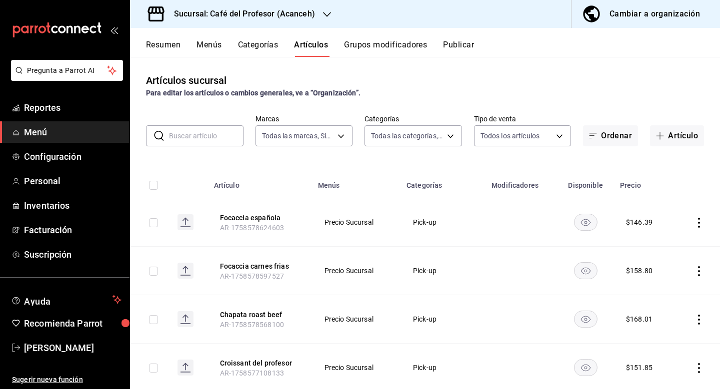
click at [698, 224] on icon "actions" at bounding box center [699, 223] width 10 height 10
click at [681, 252] on li "Editar" at bounding box center [660, 246] width 60 height 20
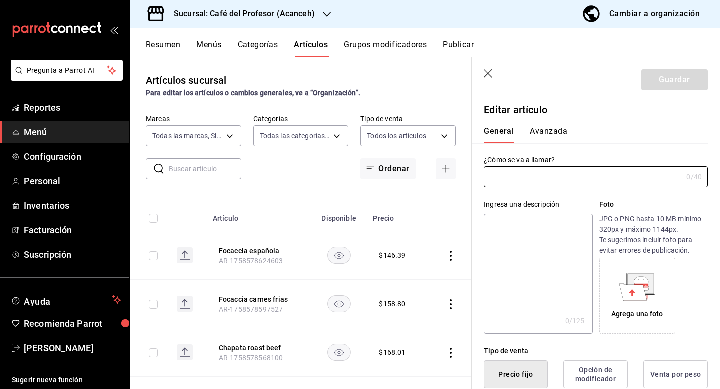
type input "Focaccia española"
type input "$146.39"
type input "AR-1758578624603"
type input "E48"
type input "90101500"
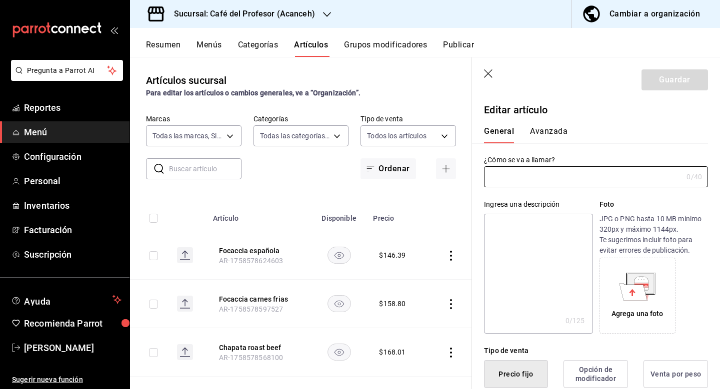
radio input "true"
type input "6589bb08-692f-47a6-b886-d5ea76590ad3"
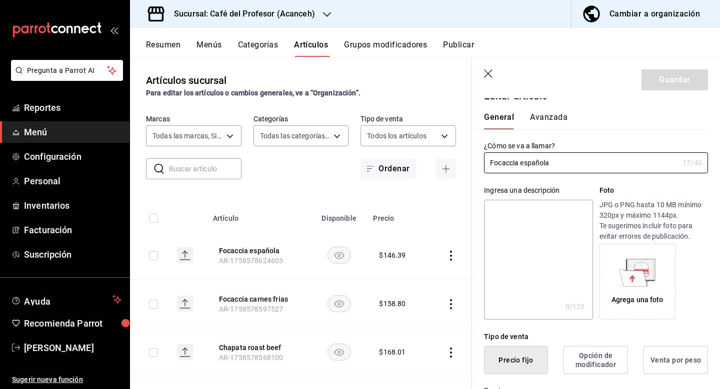
click at [551, 113] on button "Avanzada" at bounding box center [548, 120] width 37 height 17
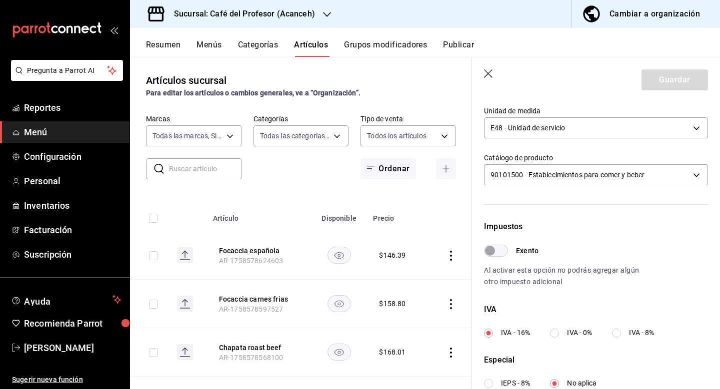
scroll to position [182, 0]
click at [598, 179] on body "Pregunta a Parrot AI Reportes Menú Configuración Personal Inventarios Facturaci…" at bounding box center [360, 194] width 720 height 389
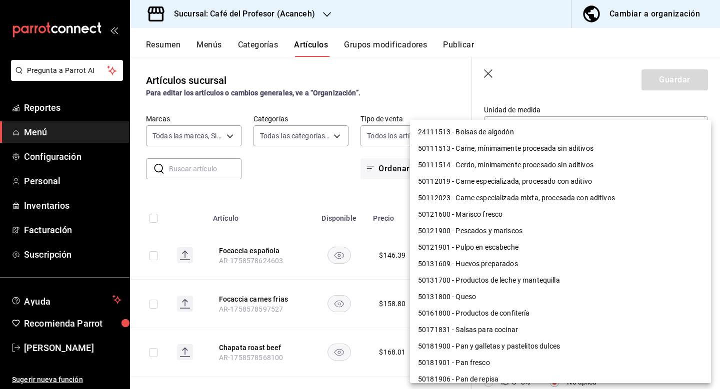
scroll to position [784, 0]
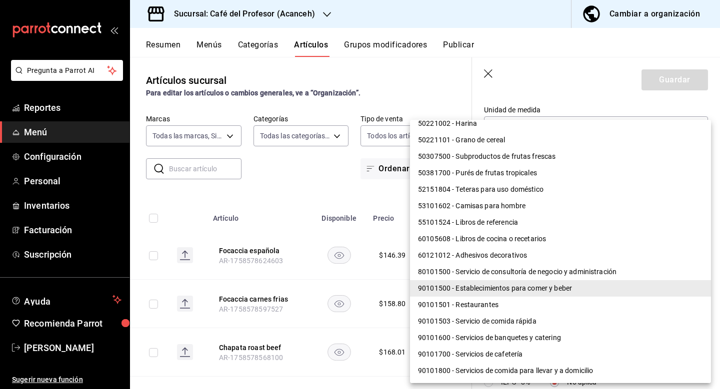
click at [580, 76] on div at bounding box center [360, 194] width 720 height 389
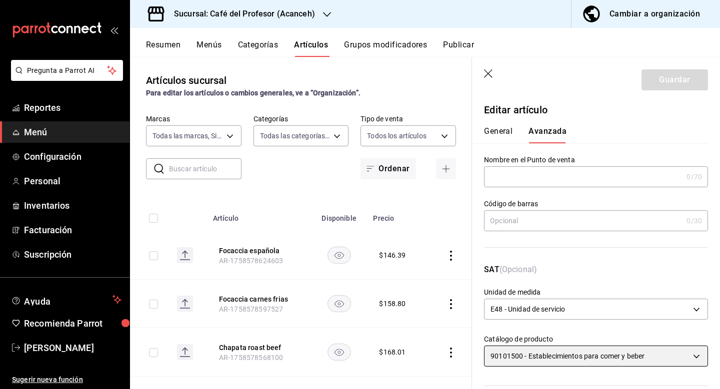
scroll to position [0, 0]
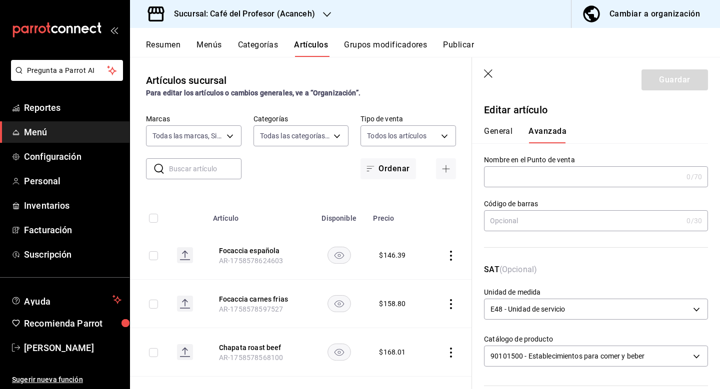
click at [504, 132] on button "General" at bounding box center [498, 134] width 28 height 17
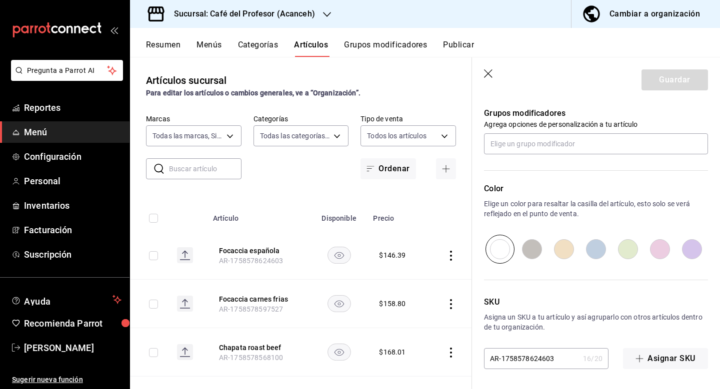
scroll to position [443, 0]
click at [493, 73] on icon "button" at bounding box center [489, 74] width 10 height 10
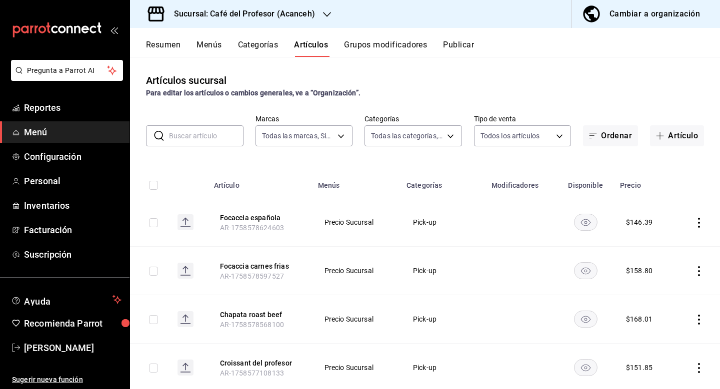
click at [252, 48] on button "Categorías" at bounding box center [258, 48] width 40 height 17
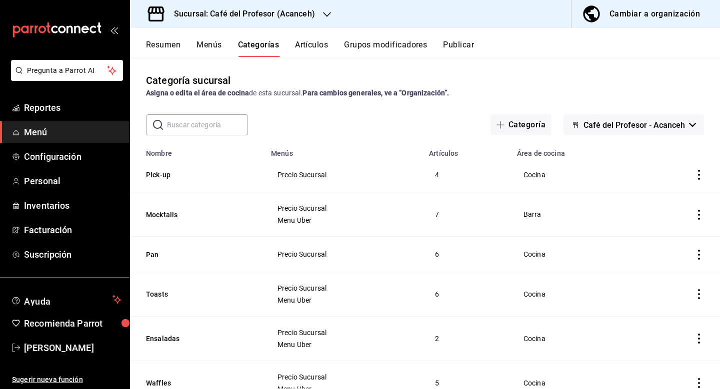
click at [699, 175] on icon "actions" at bounding box center [699, 175] width 2 height 10
click at [670, 202] on span "Editar" at bounding box center [669, 198] width 26 height 10
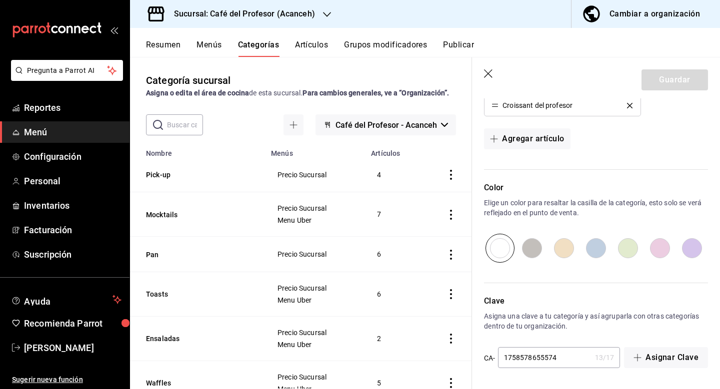
scroll to position [365, 0]
click at [487, 71] on icon "button" at bounding box center [489, 74] width 10 height 10
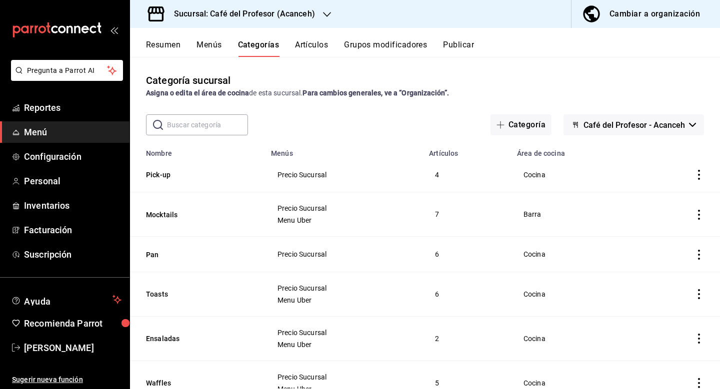
click at [694, 121] on button "Café del Profesor - Acanceh" at bounding box center [633, 124] width 140 height 21
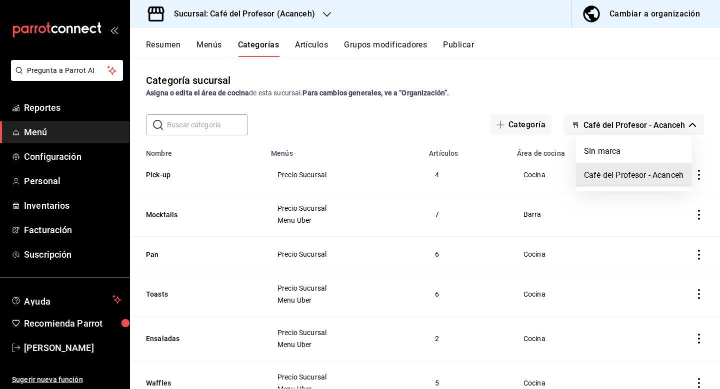
click at [694, 121] on div at bounding box center [360, 194] width 720 height 389
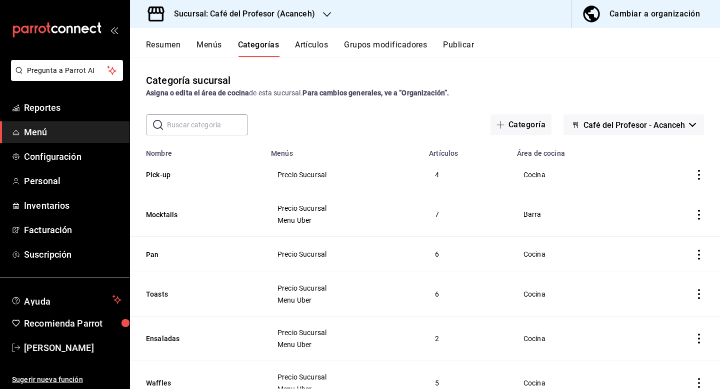
click at [221, 46] on button "Menús" at bounding box center [208, 48] width 25 height 17
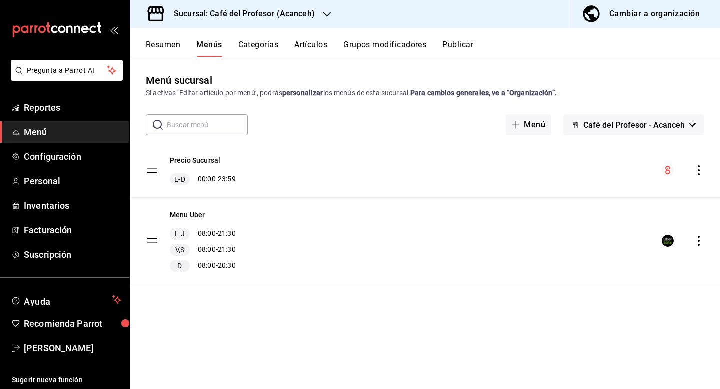
click at [176, 46] on button "Resumen" at bounding box center [163, 48] width 34 height 17
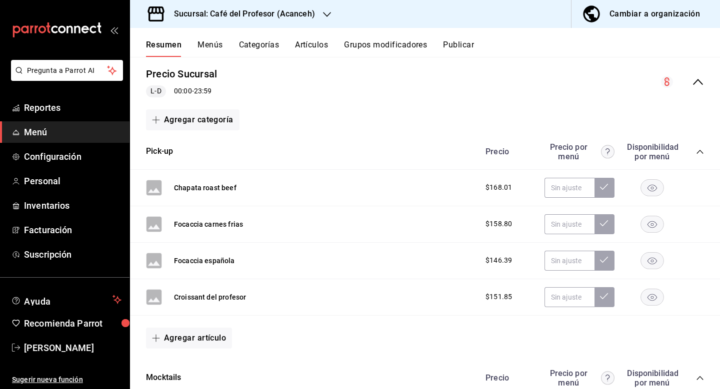
scroll to position [95, 0]
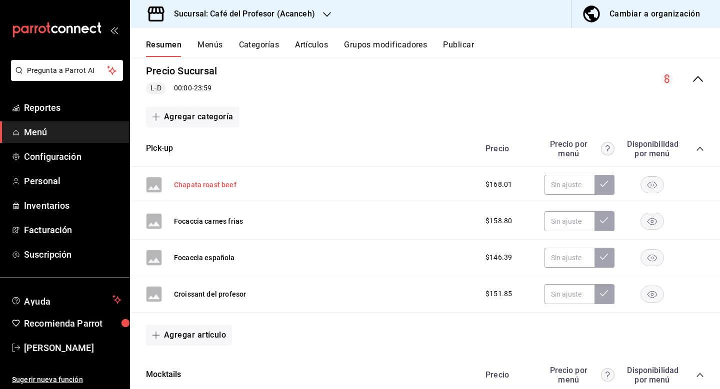
click at [199, 187] on button "Chapata roast beef" at bounding box center [205, 185] width 62 height 10
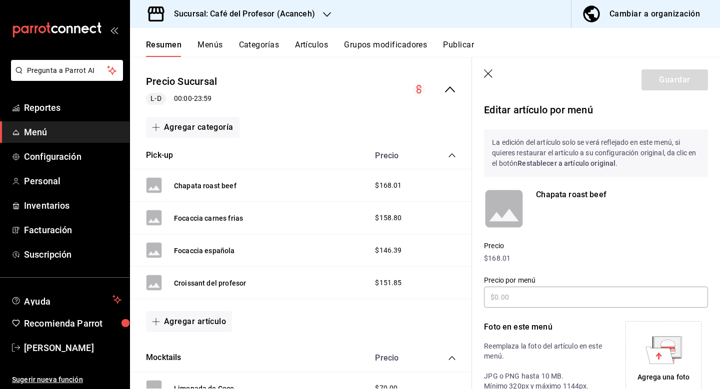
click at [486, 68] on header "Guardar" at bounding box center [596, 77] width 248 height 41
click at [489, 76] on icon "button" at bounding box center [489, 74] width 10 height 10
